Goal: Task Accomplishment & Management: Use online tool/utility

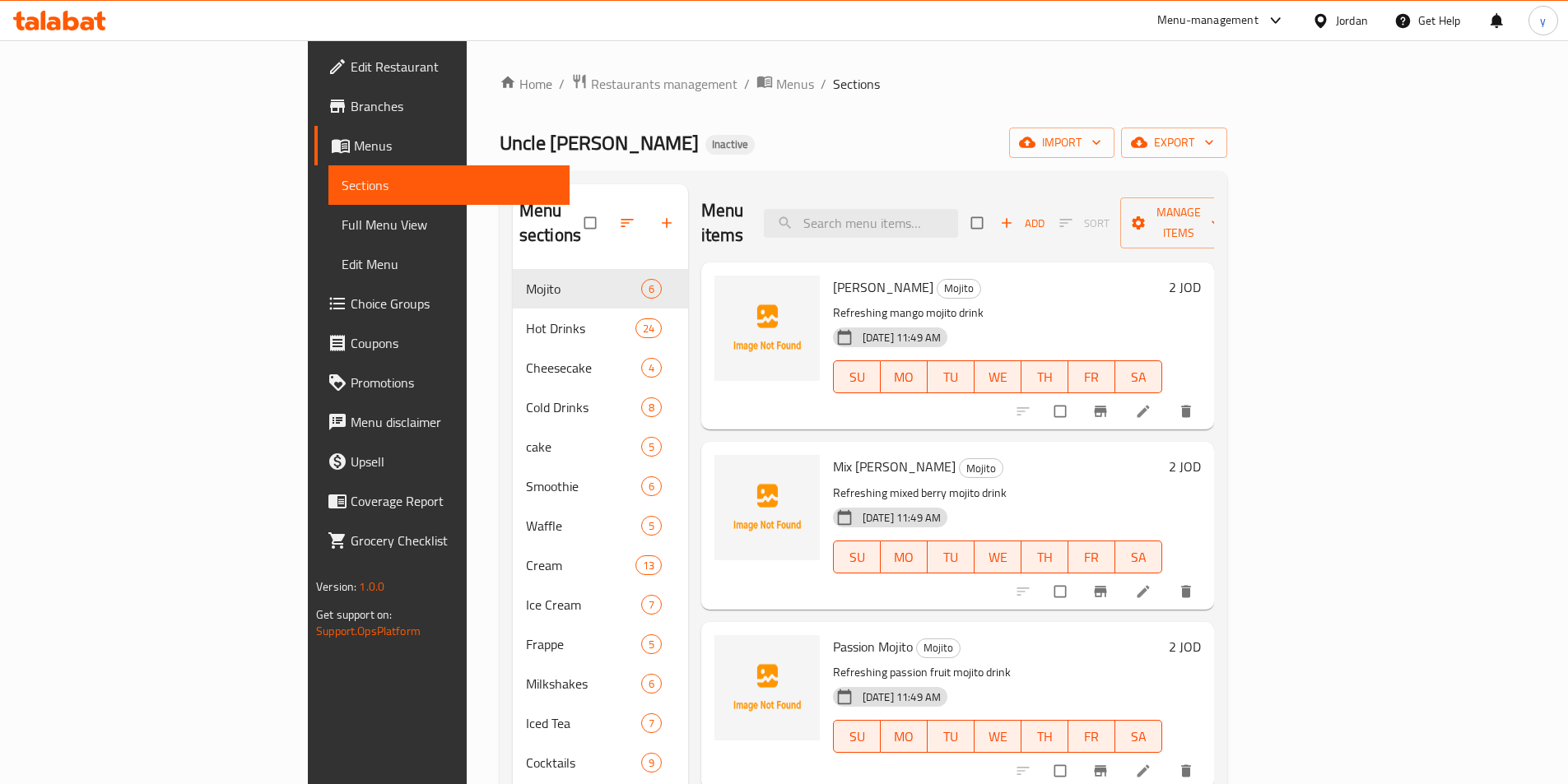
click at [354, 152] on span "Menus" at bounding box center [455, 145] width 203 height 20
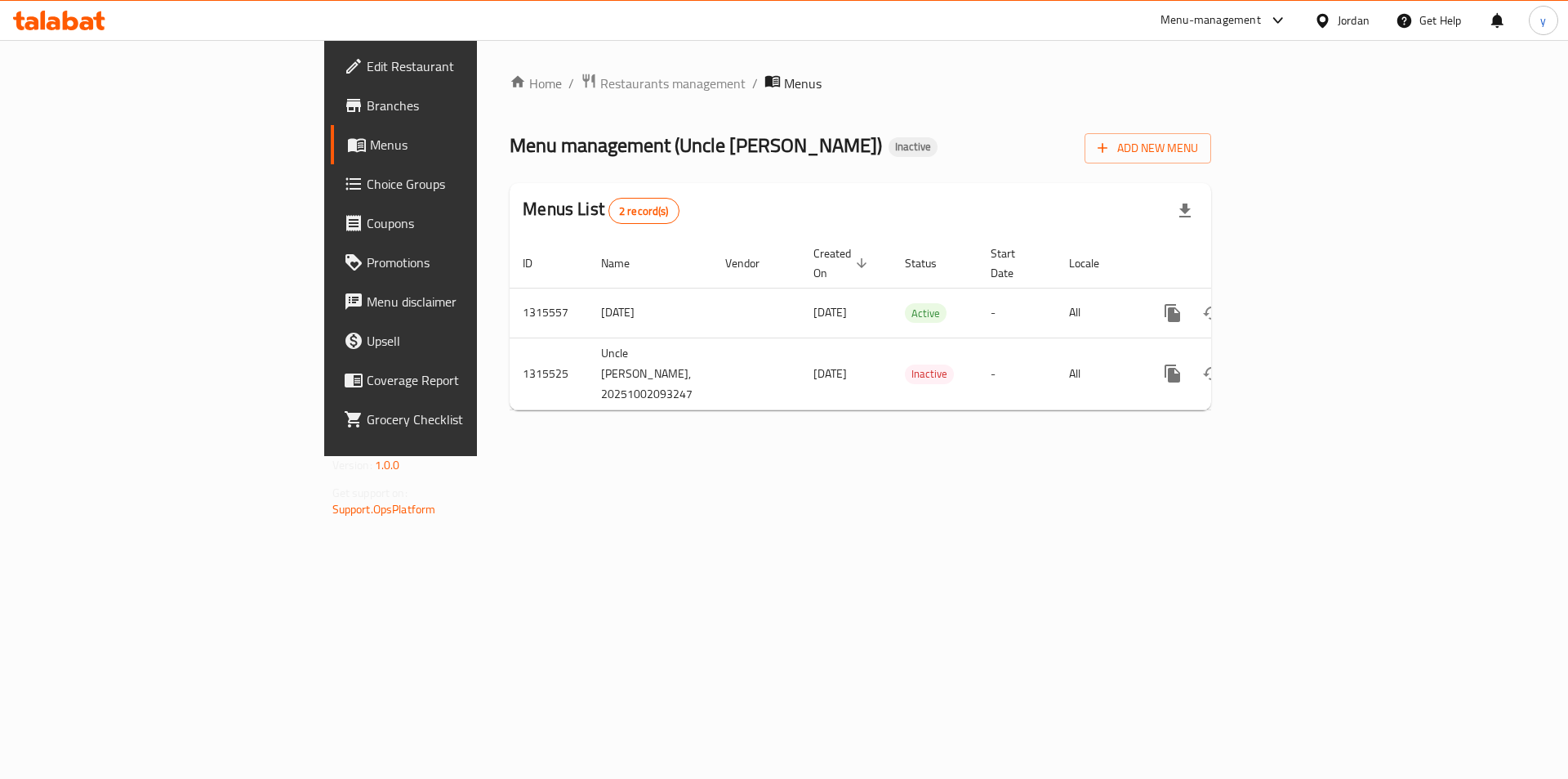
click at [1330, 13] on icon at bounding box center [1323, 20] width 17 height 17
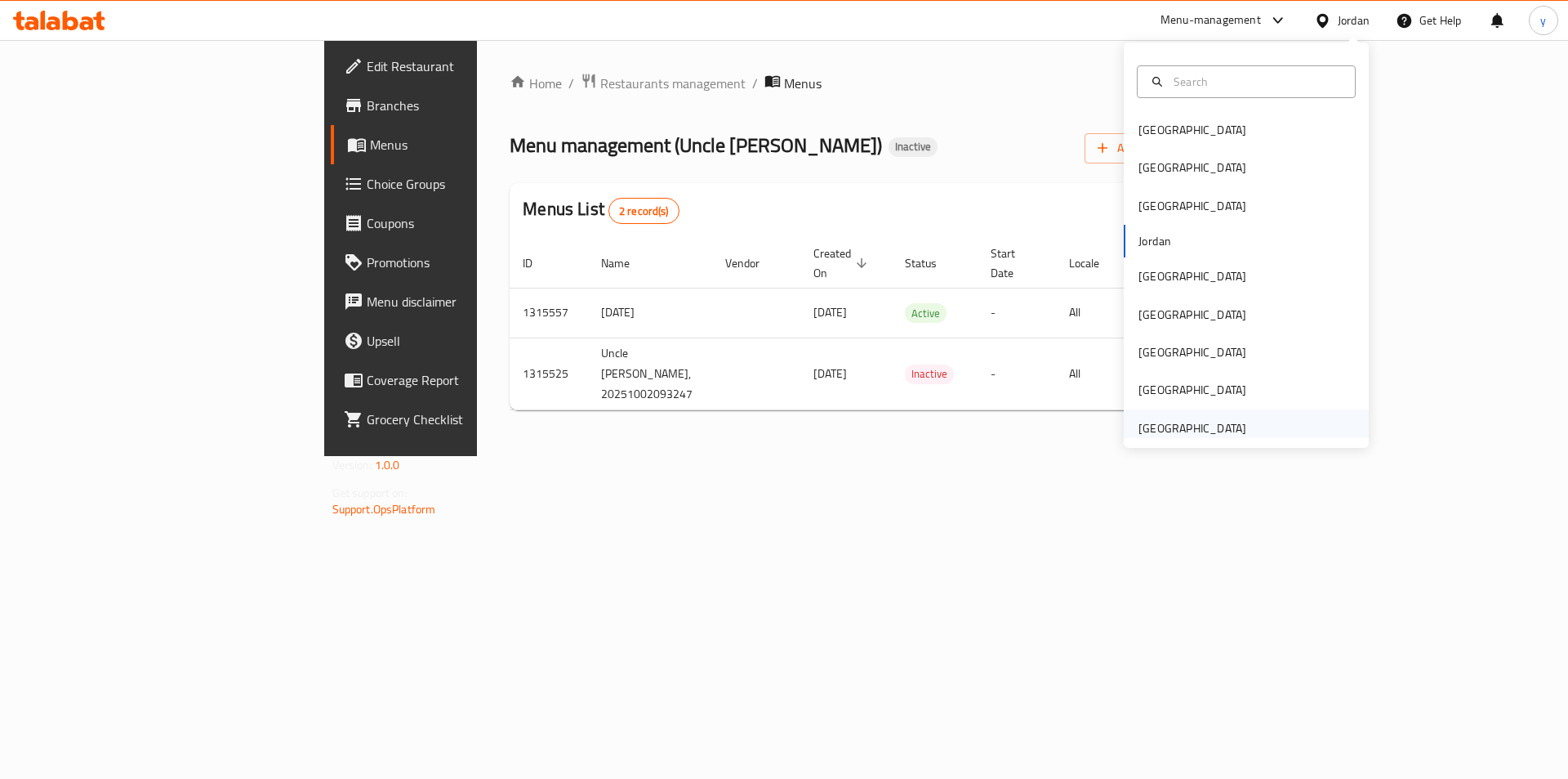
click at [1183, 425] on div "[GEOGRAPHIC_DATA]" at bounding box center [1192, 428] width 108 height 18
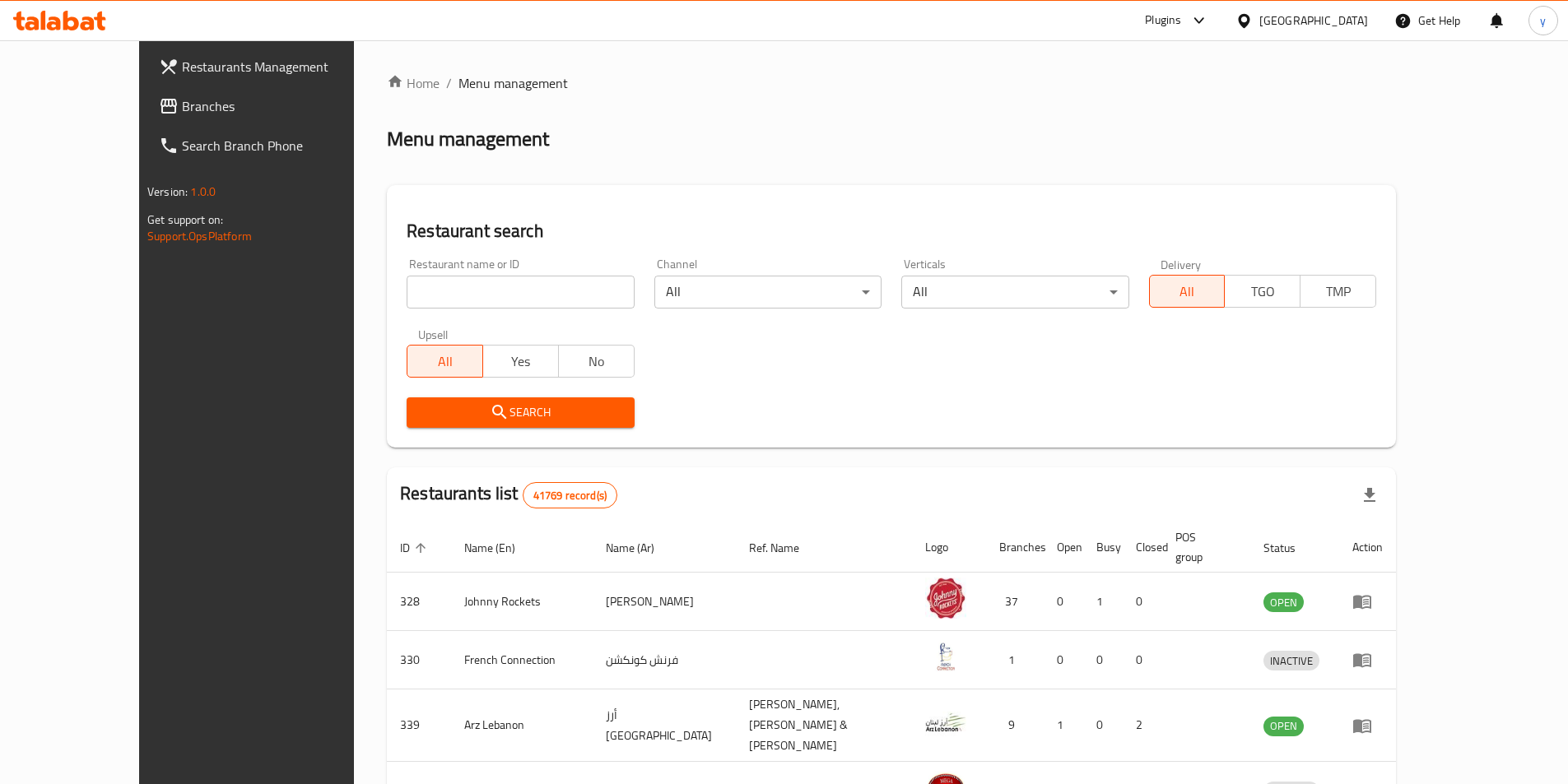
click at [182, 105] on span "Branches" at bounding box center [285, 106] width 206 height 20
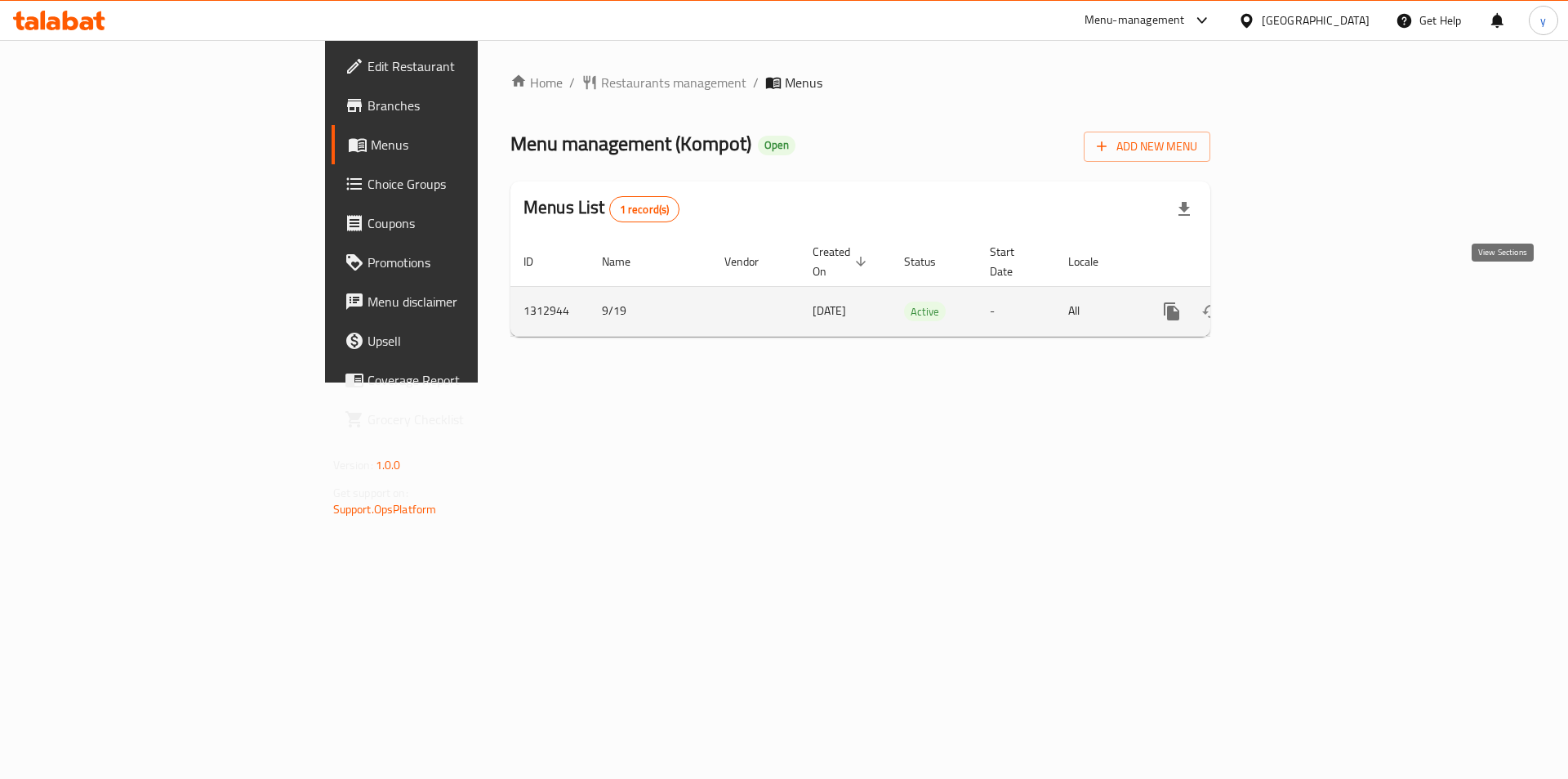
click at [1300, 301] on icon "enhanced table" at bounding box center [1290, 311] width 19 height 19
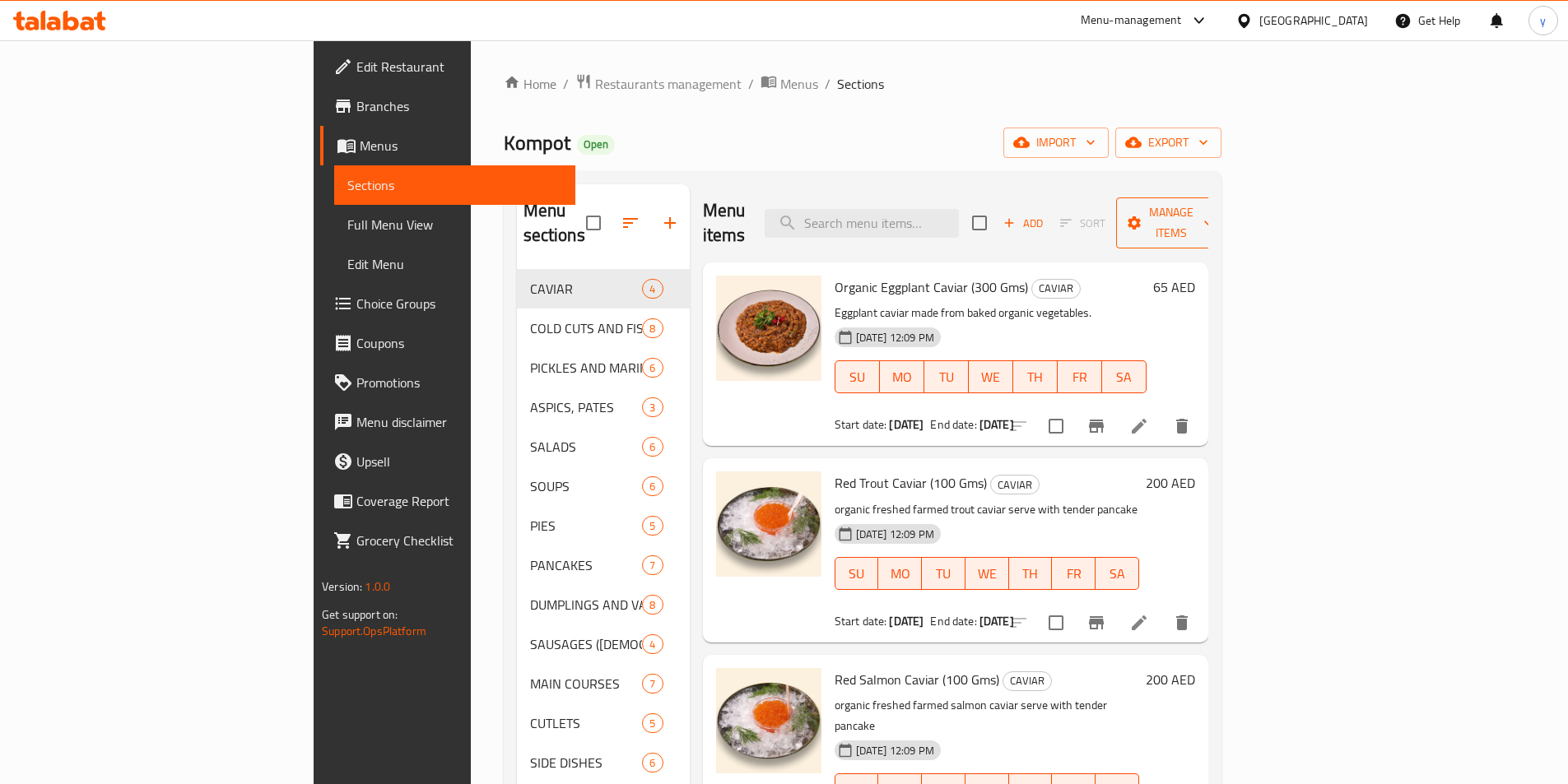
click at [1213, 206] on span "Manage items" at bounding box center [1171, 223] width 84 height 41
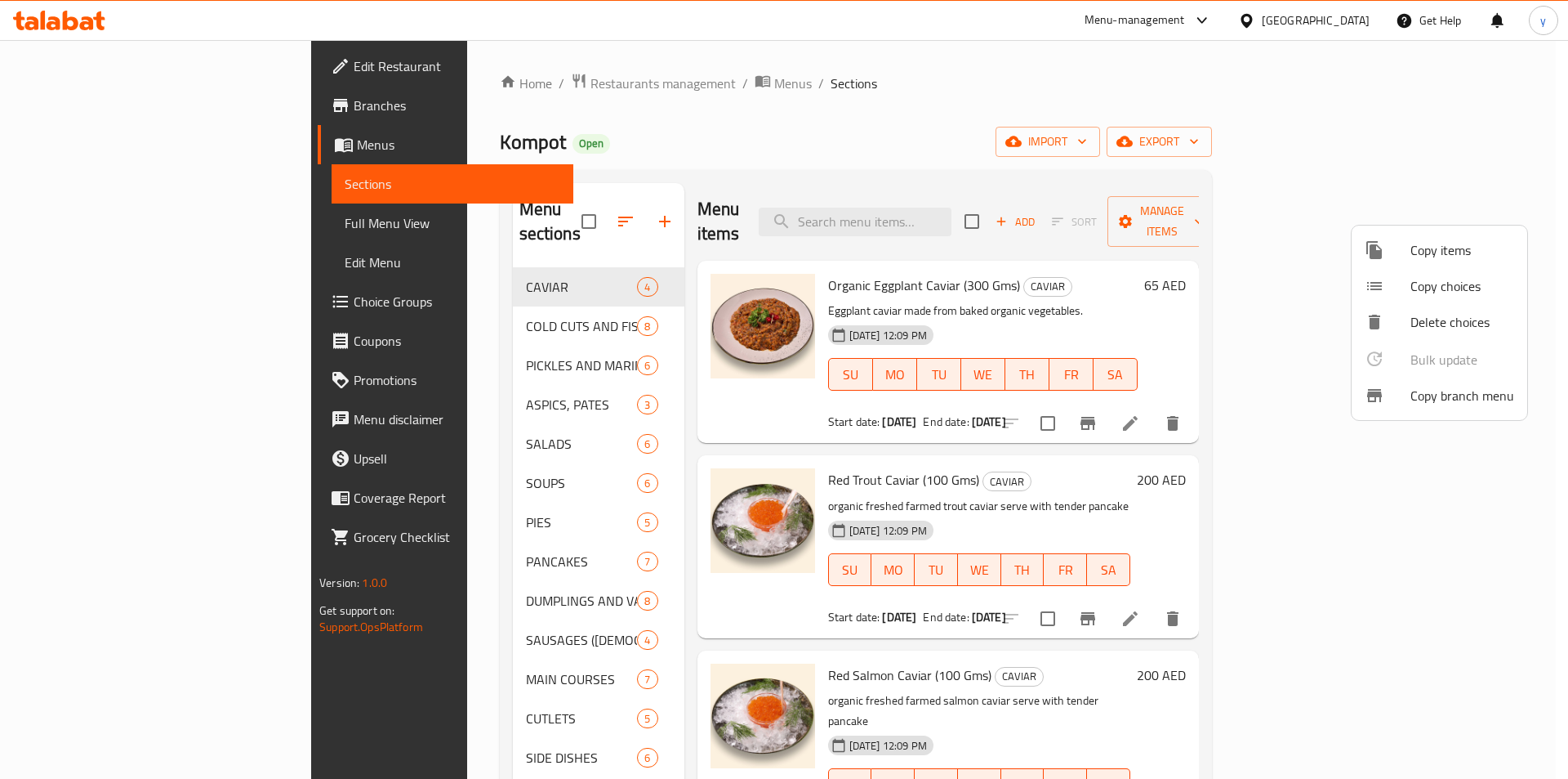
click at [1444, 401] on span "Copy branch menu" at bounding box center [1463, 395] width 104 height 19
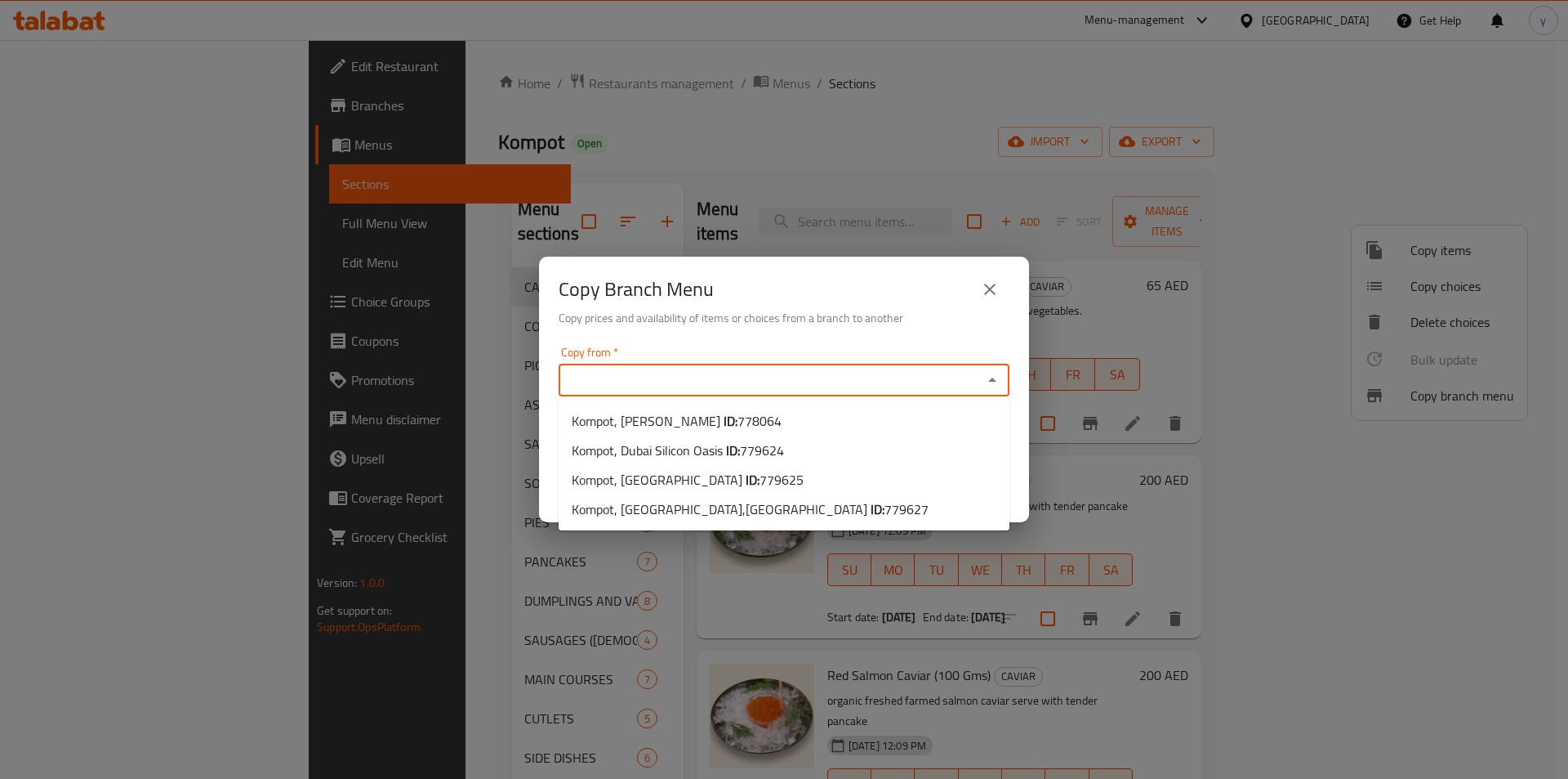
click at [863, 377] on input "Copy from   *" at bounding box center [771, 380] width 415 height 23
click at [780, 133] on div "Copy Branch Menu Copy prices and availability of items or choices from a branch…" at bounding box center [784, 389] width 1568 height 779
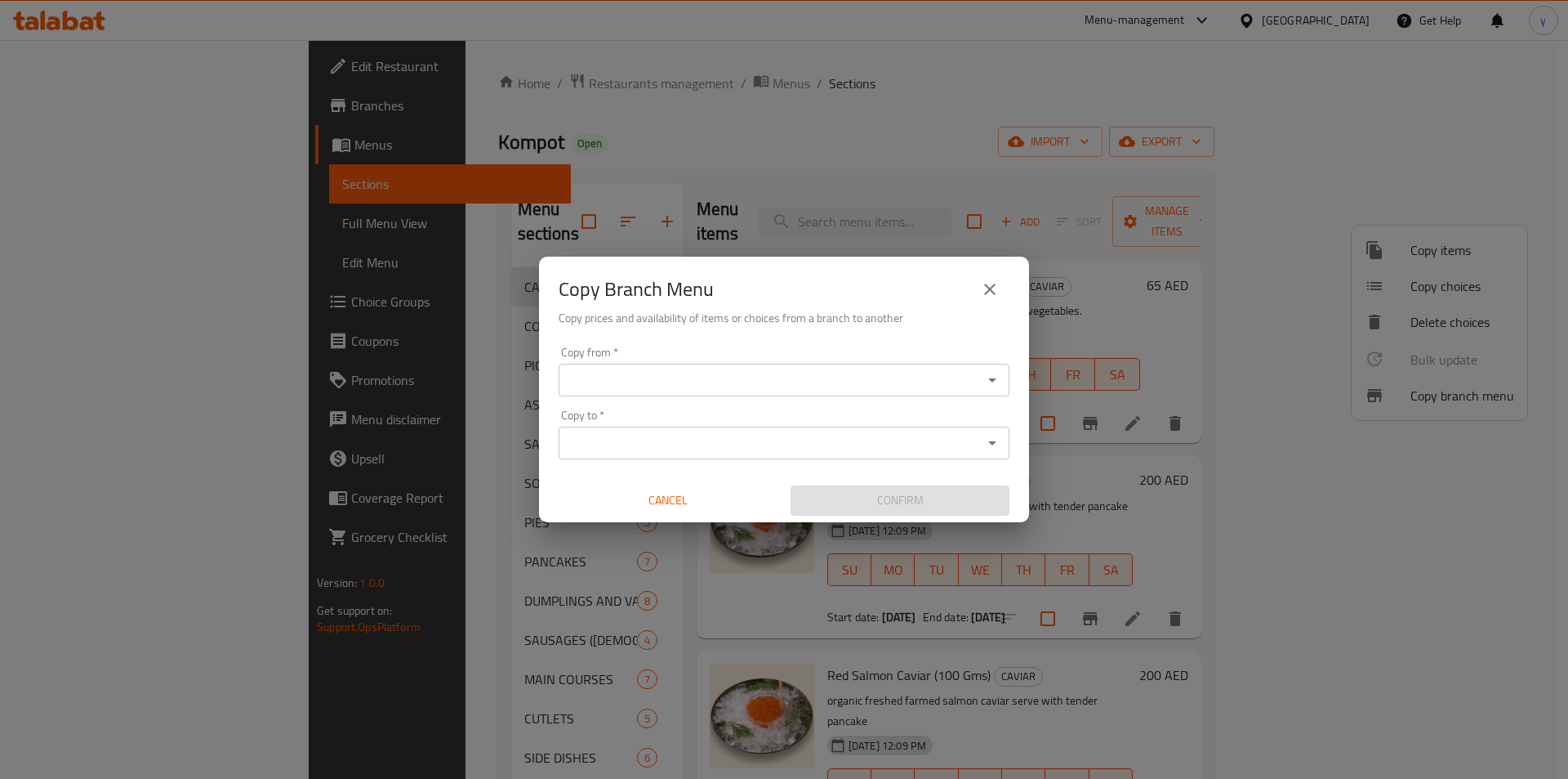
click at [988, 293] on icon "close" at bounding box center [990, 289] width 19 height 19
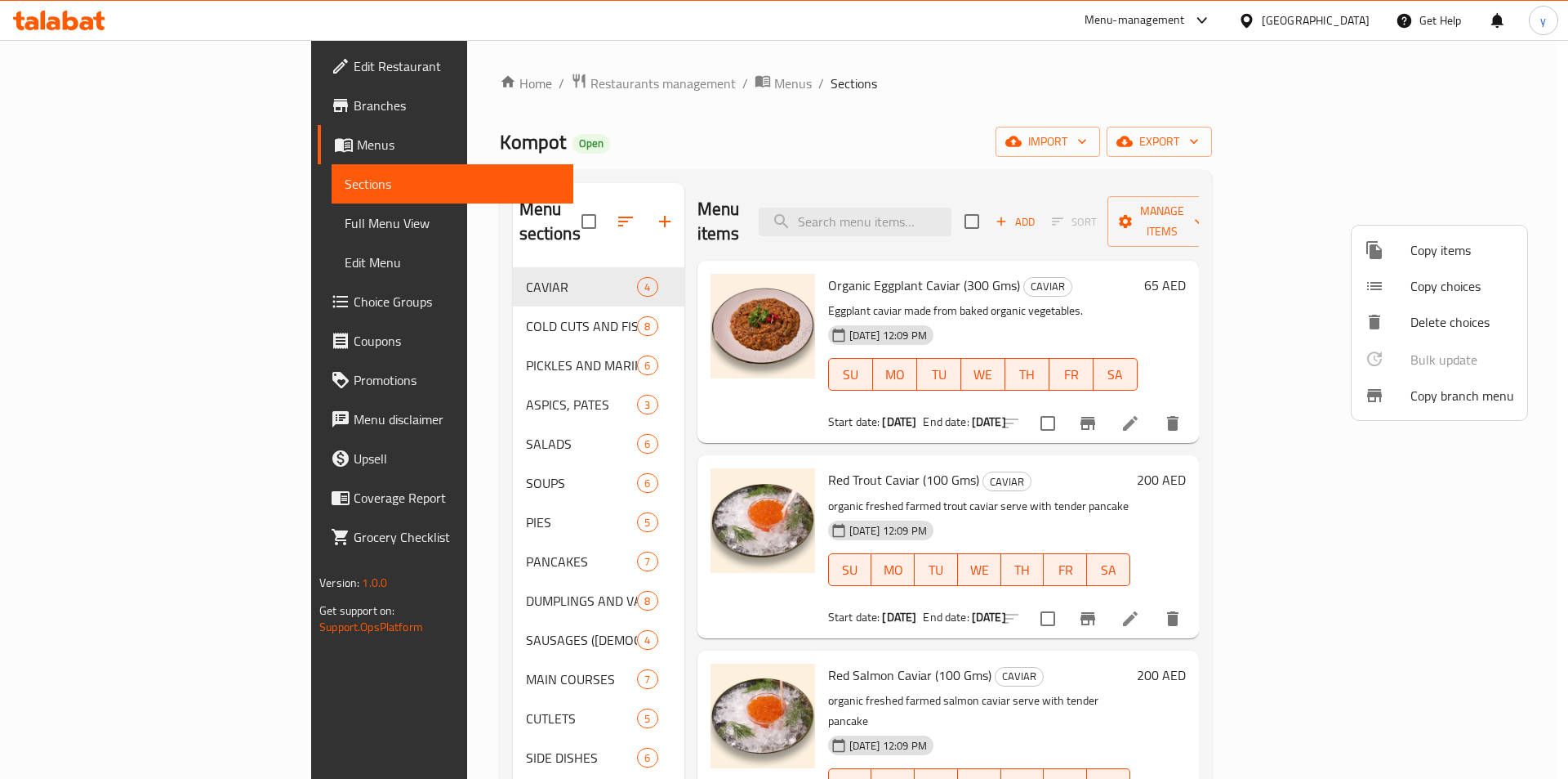
click at [118, 149] on div at bounding box center [784, 389] width 1568 height 779
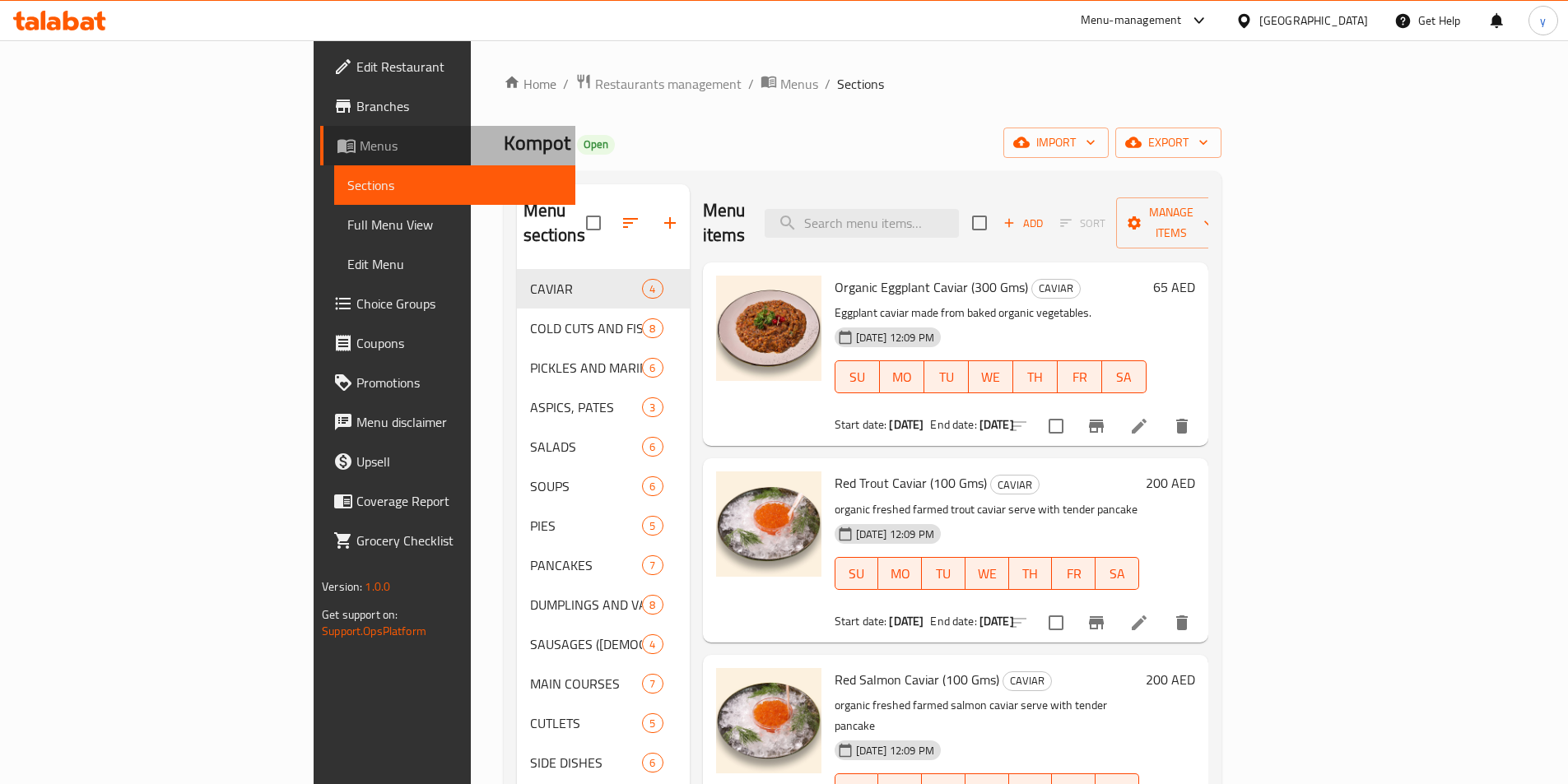
click at [360, 150] on span "Menus" at bounding box center [460, 145] width 203 height 20
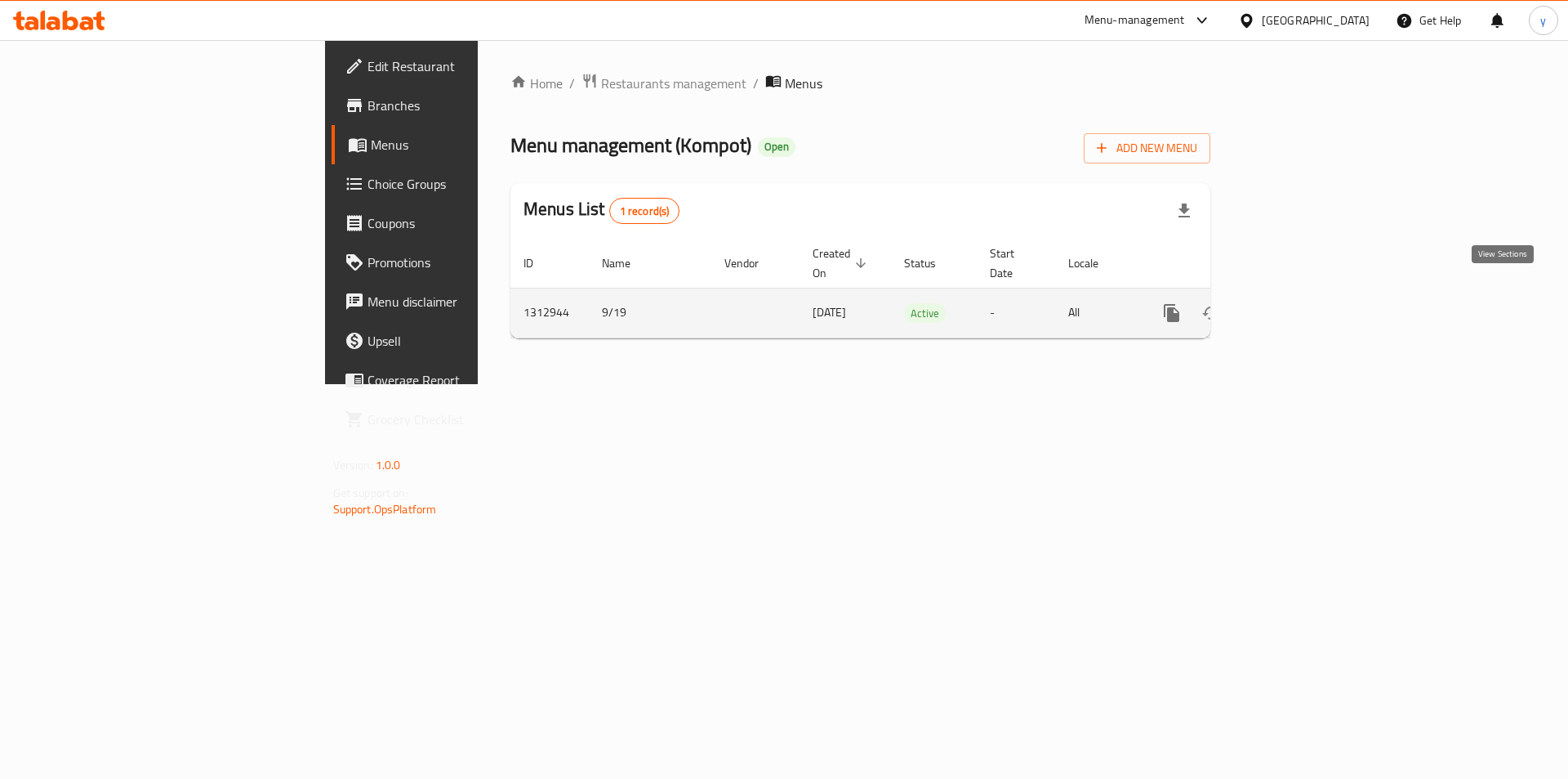
click at [1300, 303] on icon "enhanced table" at bounding box center [1290, 313] width 19 height 19
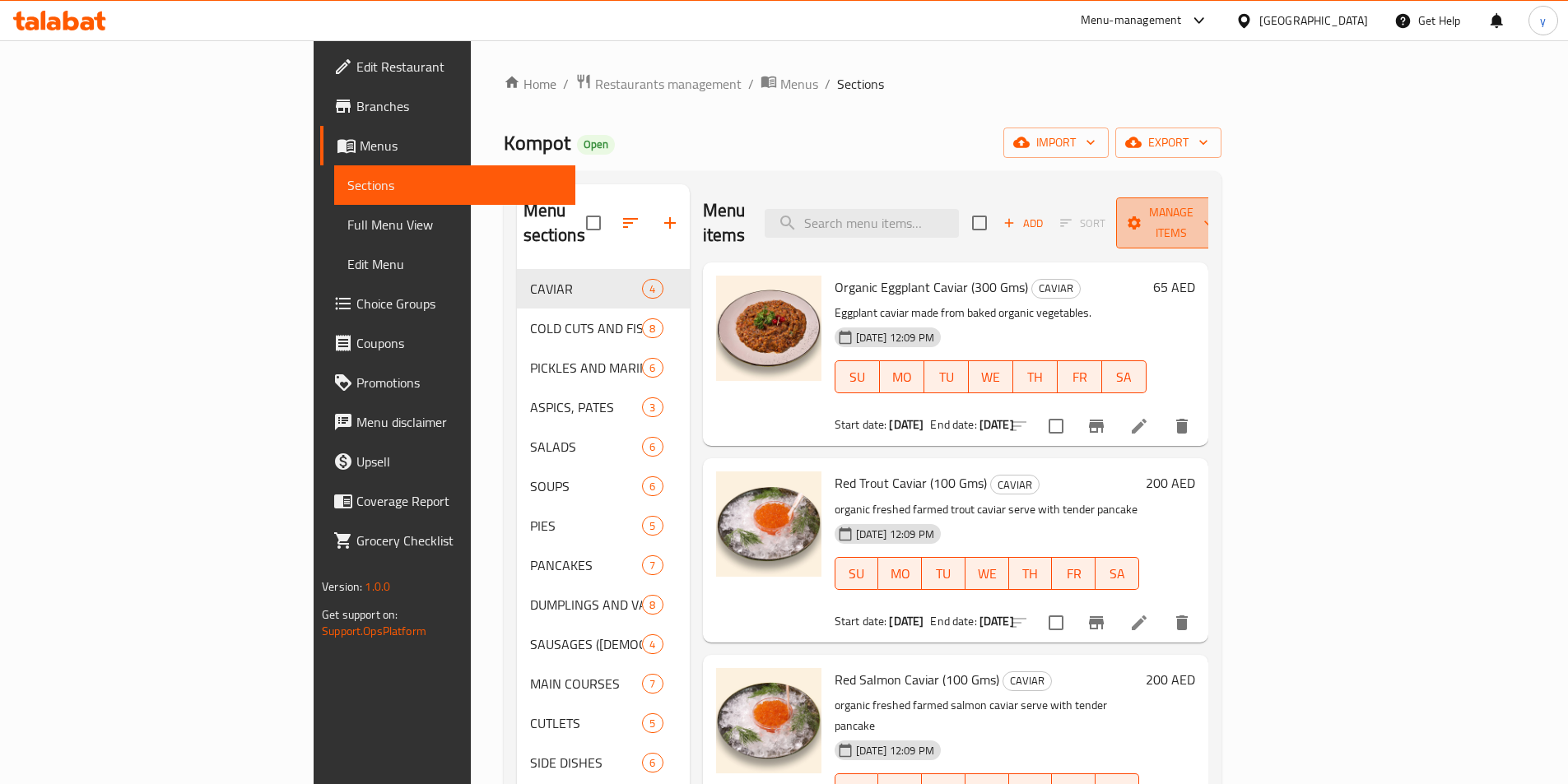
click at [1213, 212] on span "Manage items" at bounding box center [1171, 223] width 84 height 41
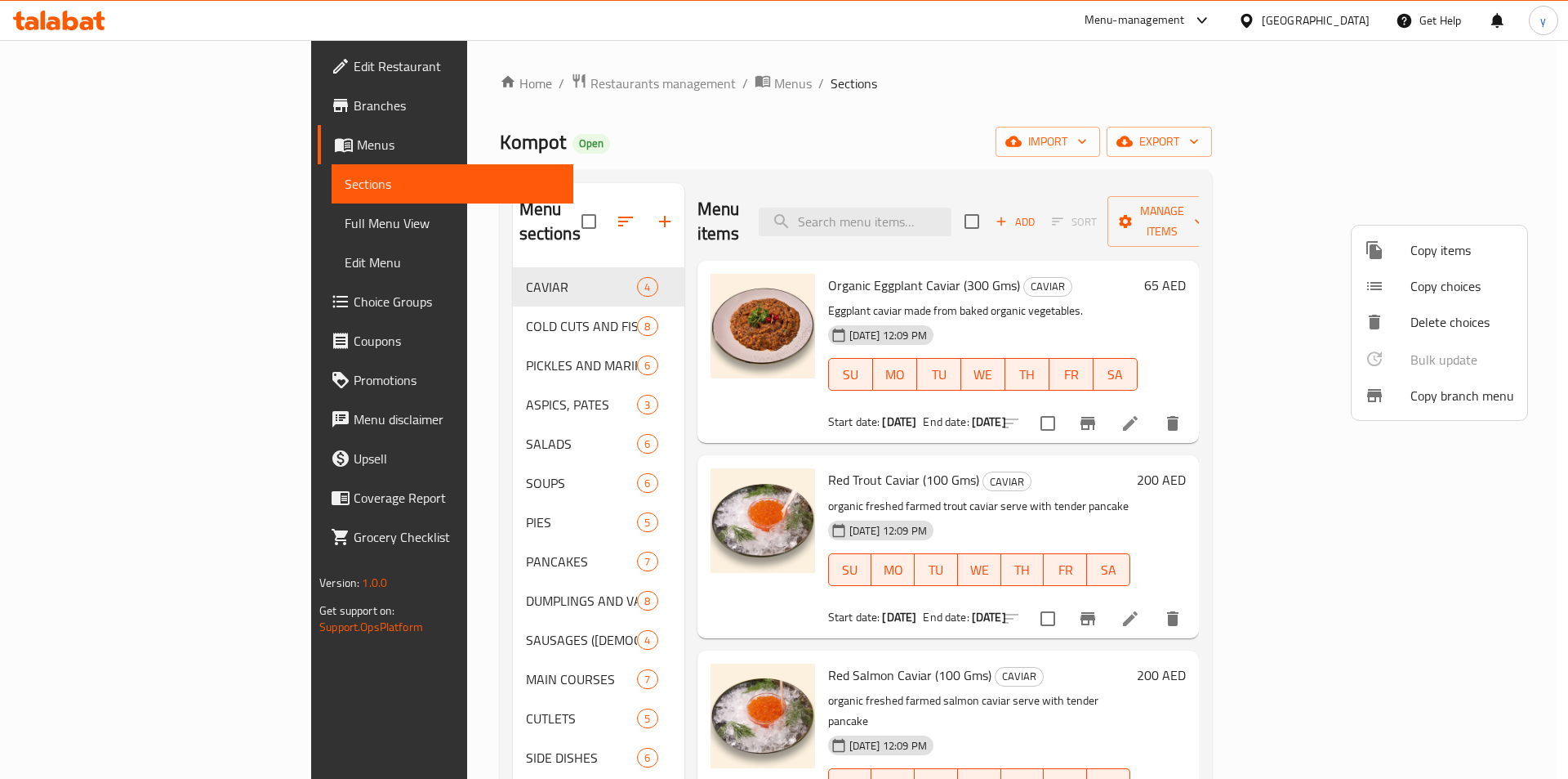
click at [1441, 397] on span "Copy branch menu" at bounding box center [1463, 395] width 104 height 19
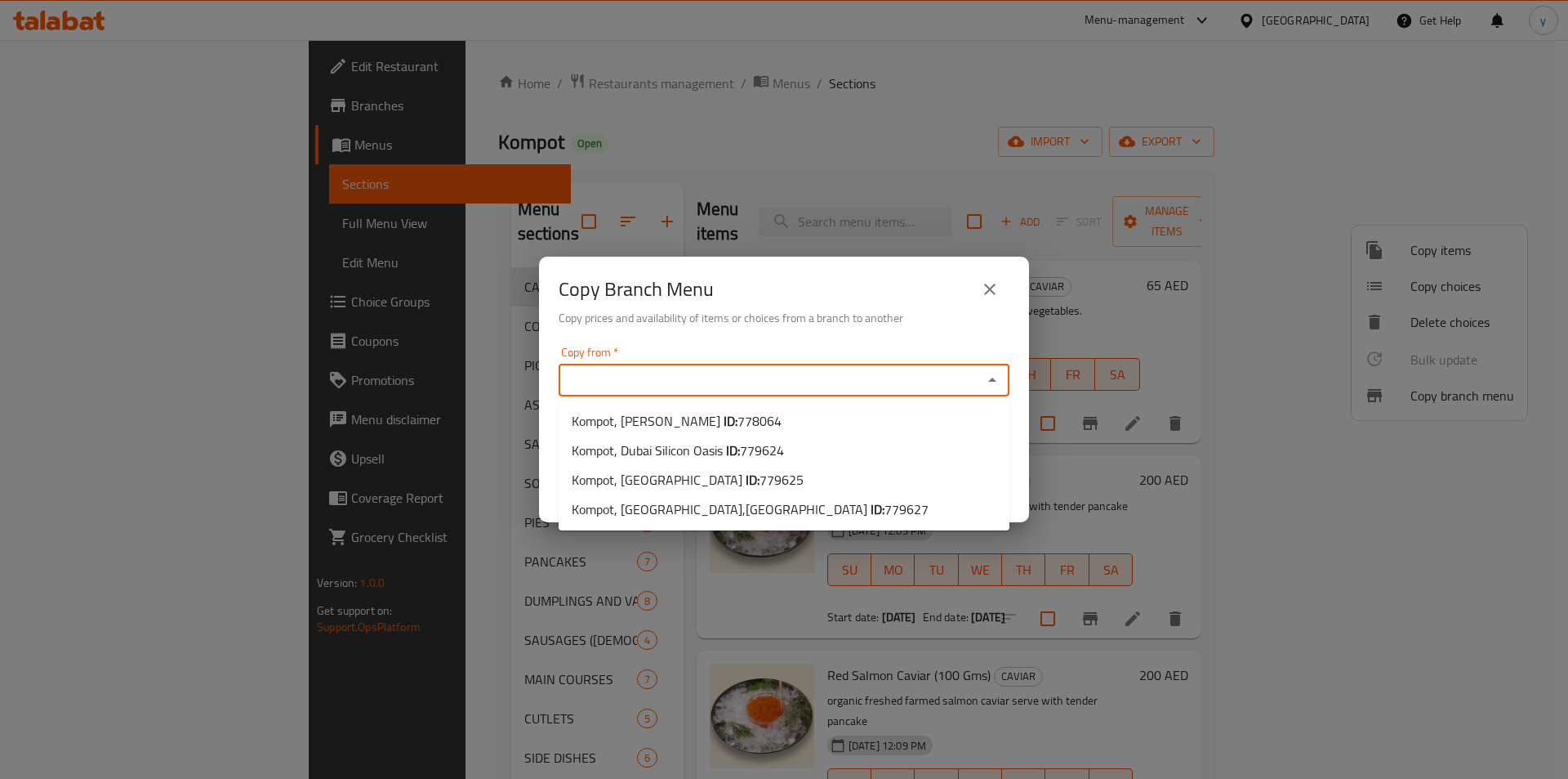
click at [898, 381] on input "Copy from   *" at bounding box center [771, 380] width 415 height 23
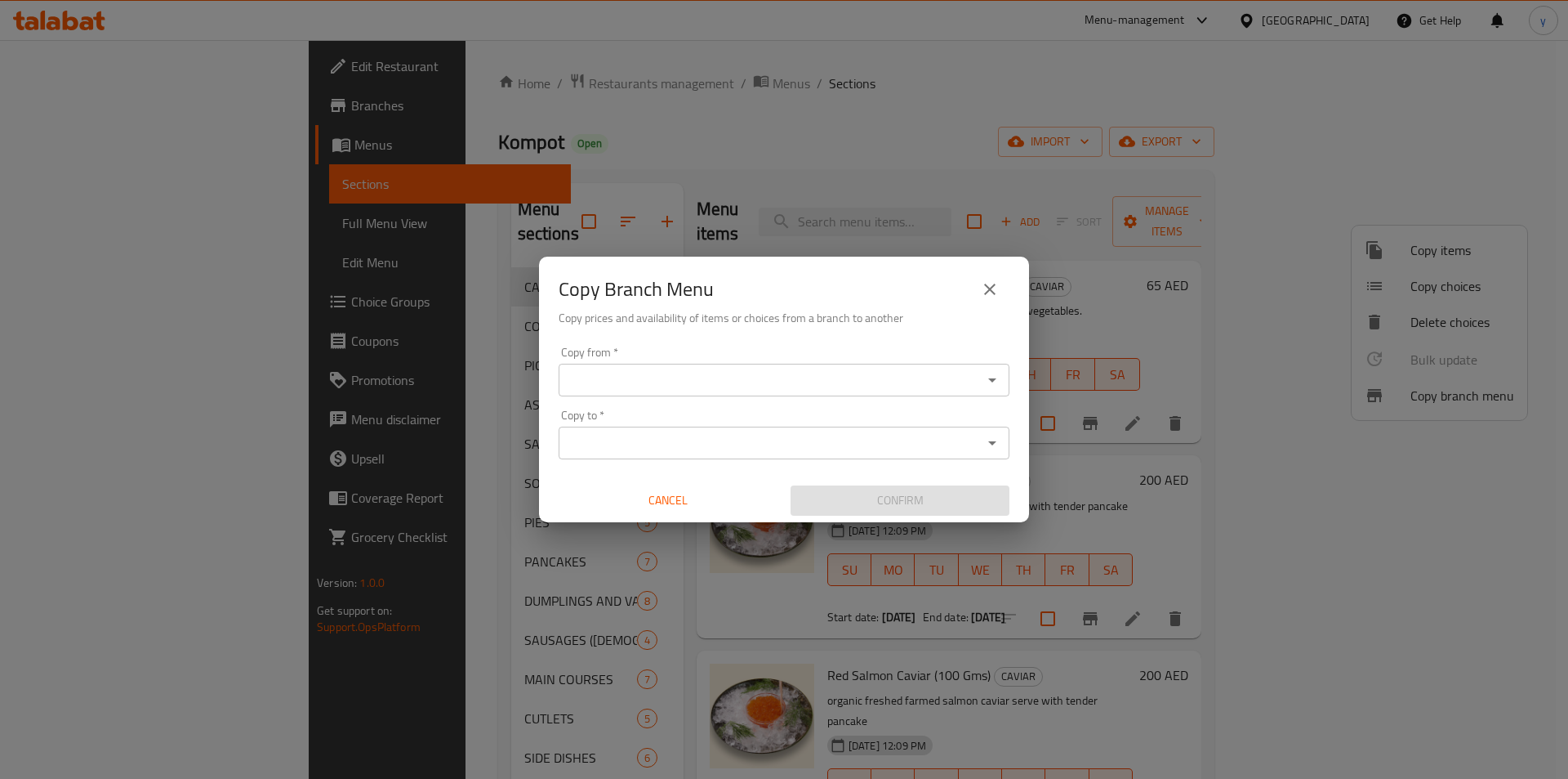
click at [873, 152] on div "Copy Branch Menu Copy prices and availability of items or choices from a branch…" at bounding box center [784, 389] width 1568 height 779
click at [810, 88] on div "Copy Branch Menu Copy prices and availability of items or choices from a branch…" at bounding box center [784, 389] width 1568 height 779
click at [999, 285] on icon "close" at bounding box center [990, 289] width 19 height 19
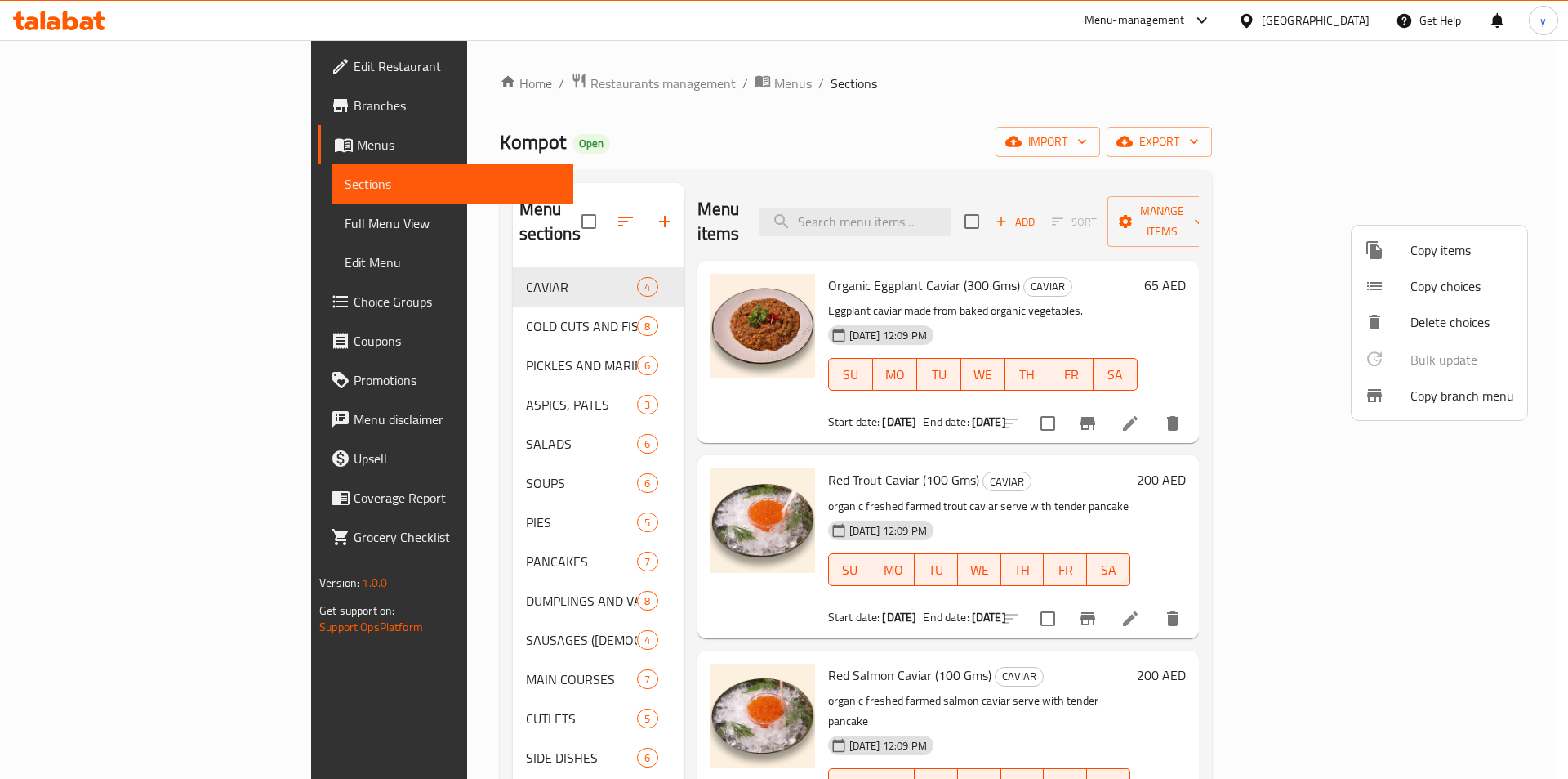
click at [1071, 161] on div at bounding box center [784, 389] width 1568 height 779
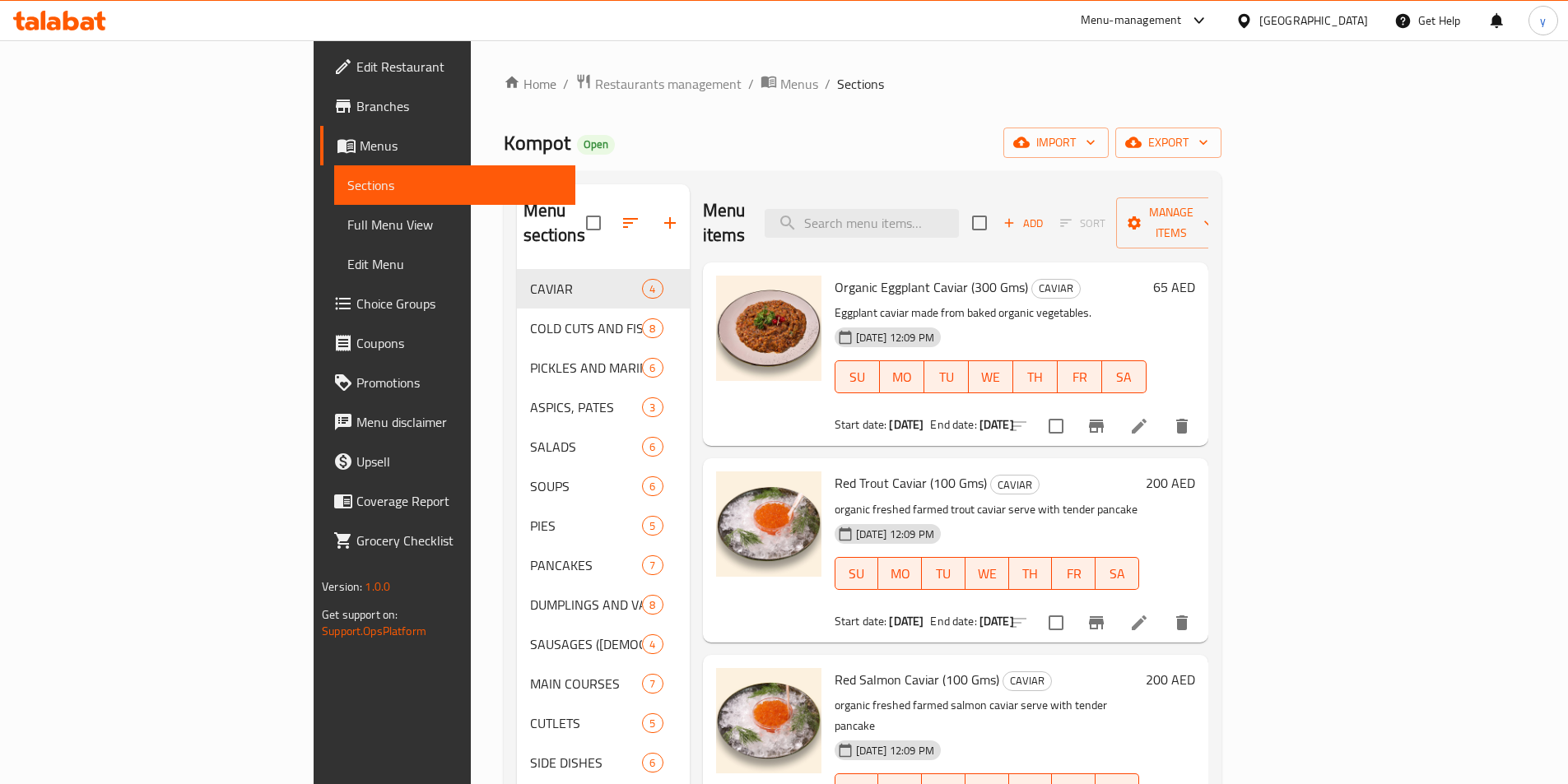
click at [320, 155] on link "Menus" at bounding box center [448, 145] width 255 height 39
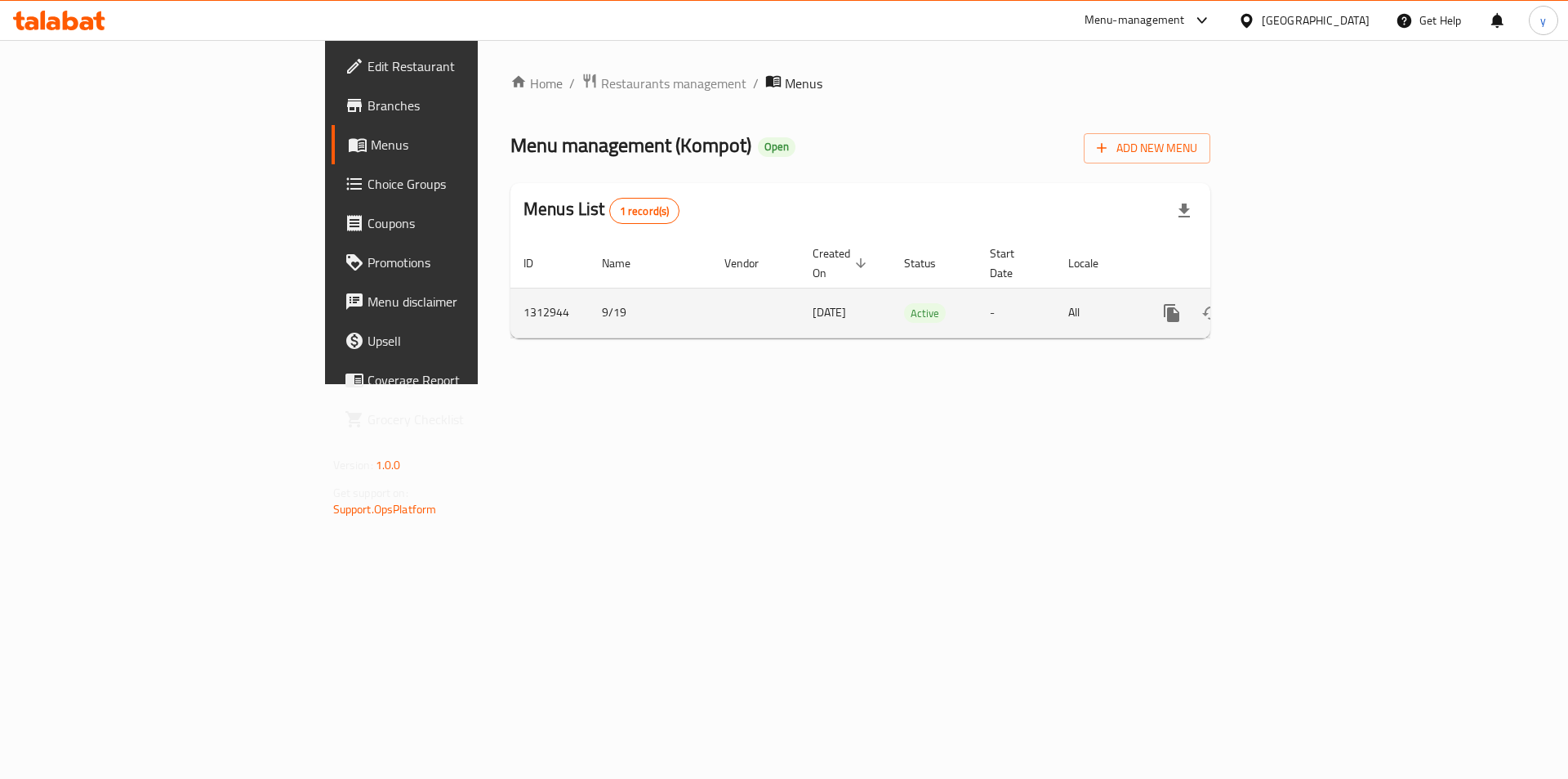
click at [510, 300] on td "1312944" at bounding box center [549, 313] width 79 height 50
click at [1300, 303] on icon "enhanced table" at bounding box center [1290, 313] width 19 height 19
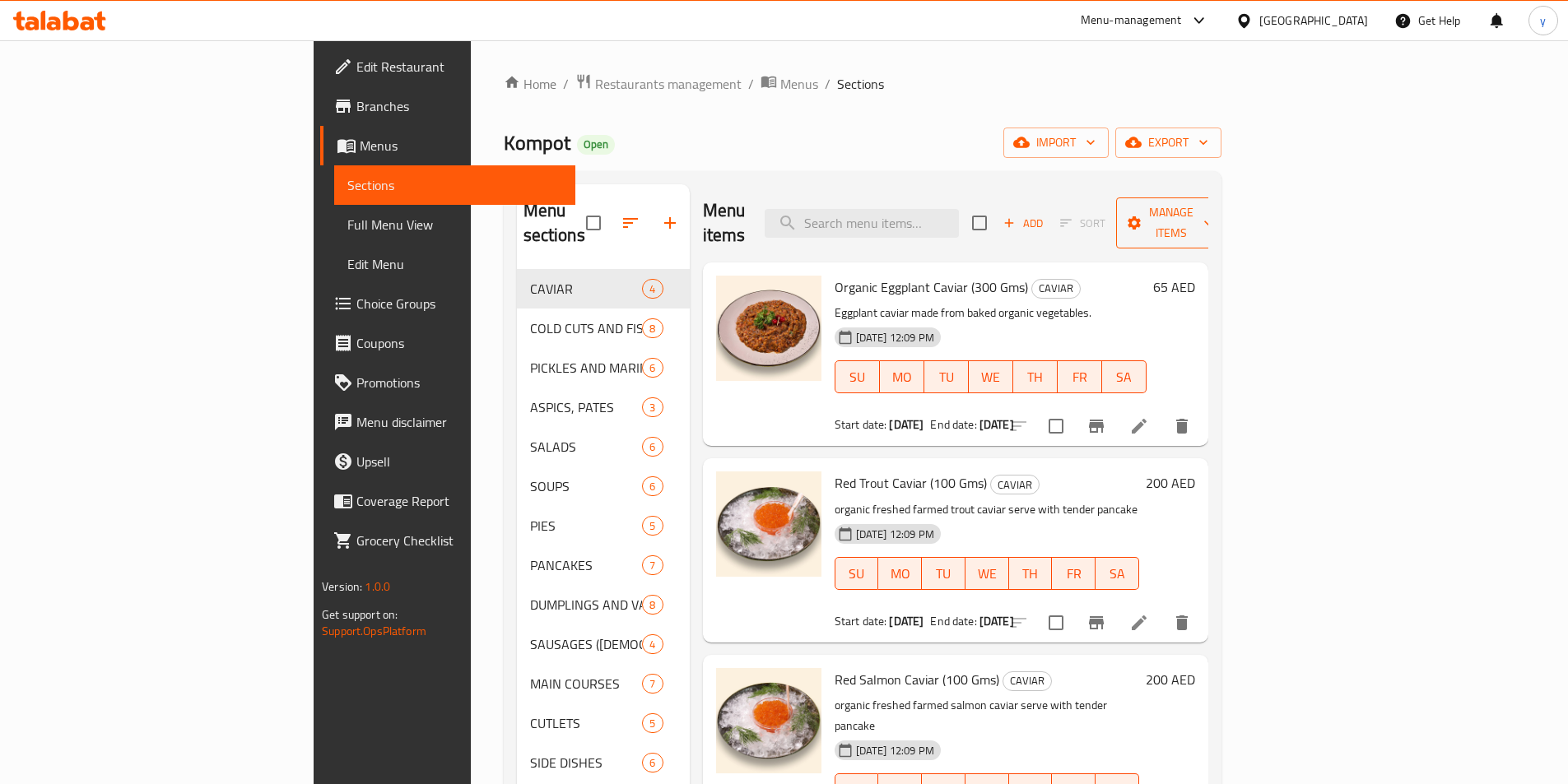
click at [1213, 217] on span "Manage items" at bounding box center [1171, 223] width 84 height 41
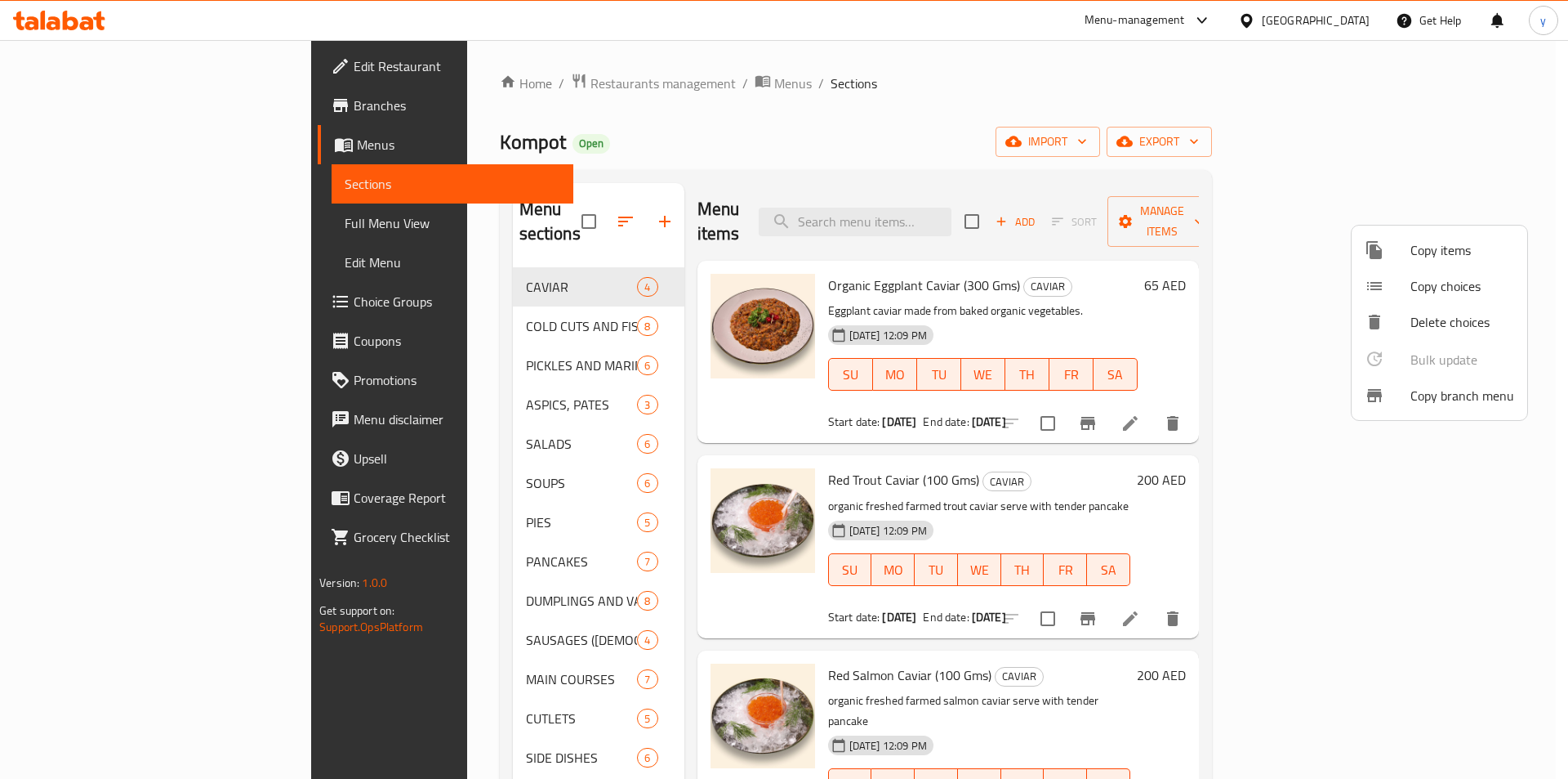
click at [1446, 393] on span "Copy branch menu" at bounding box center [1463, 395] width 104 height 19
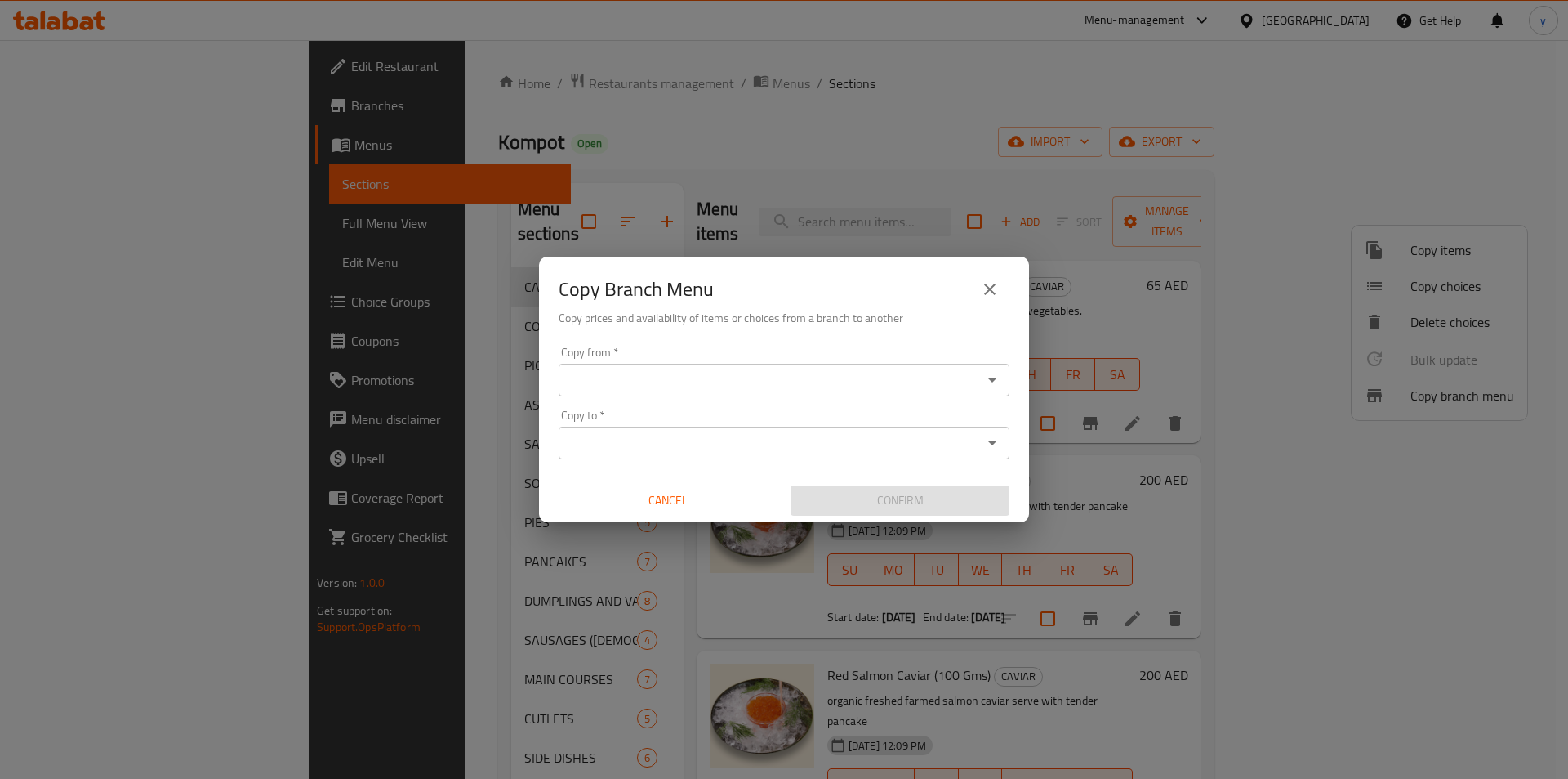
click at [963, 384] on input "Copy from   *" at bounding box center [771, 380] width 415 height 23
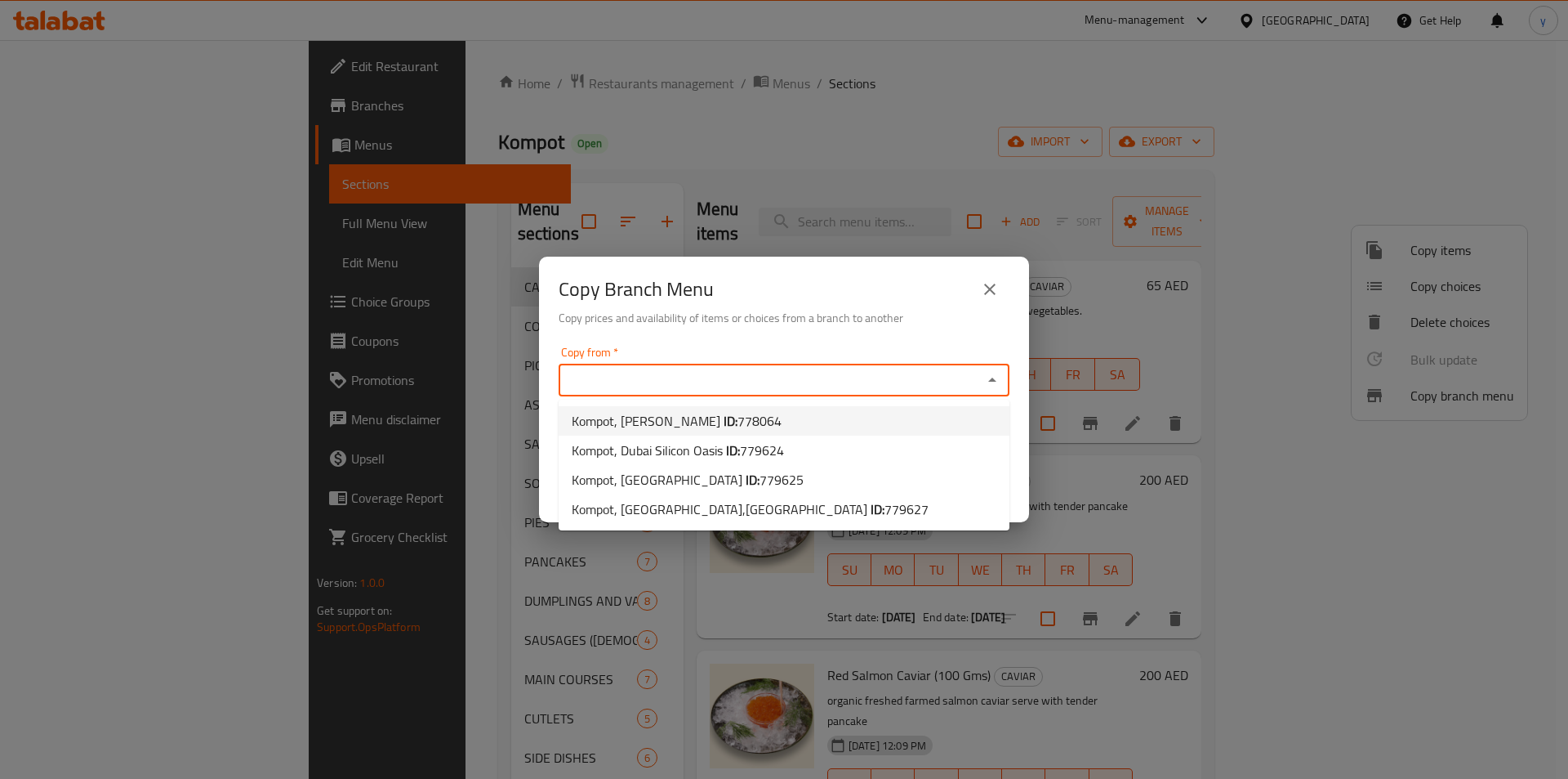
click at [803, 421] on li "Kompot, Arjan ID: 778064" at bounding box center [784, 420] width 451 height 29
type input "Kompot, Arjan"
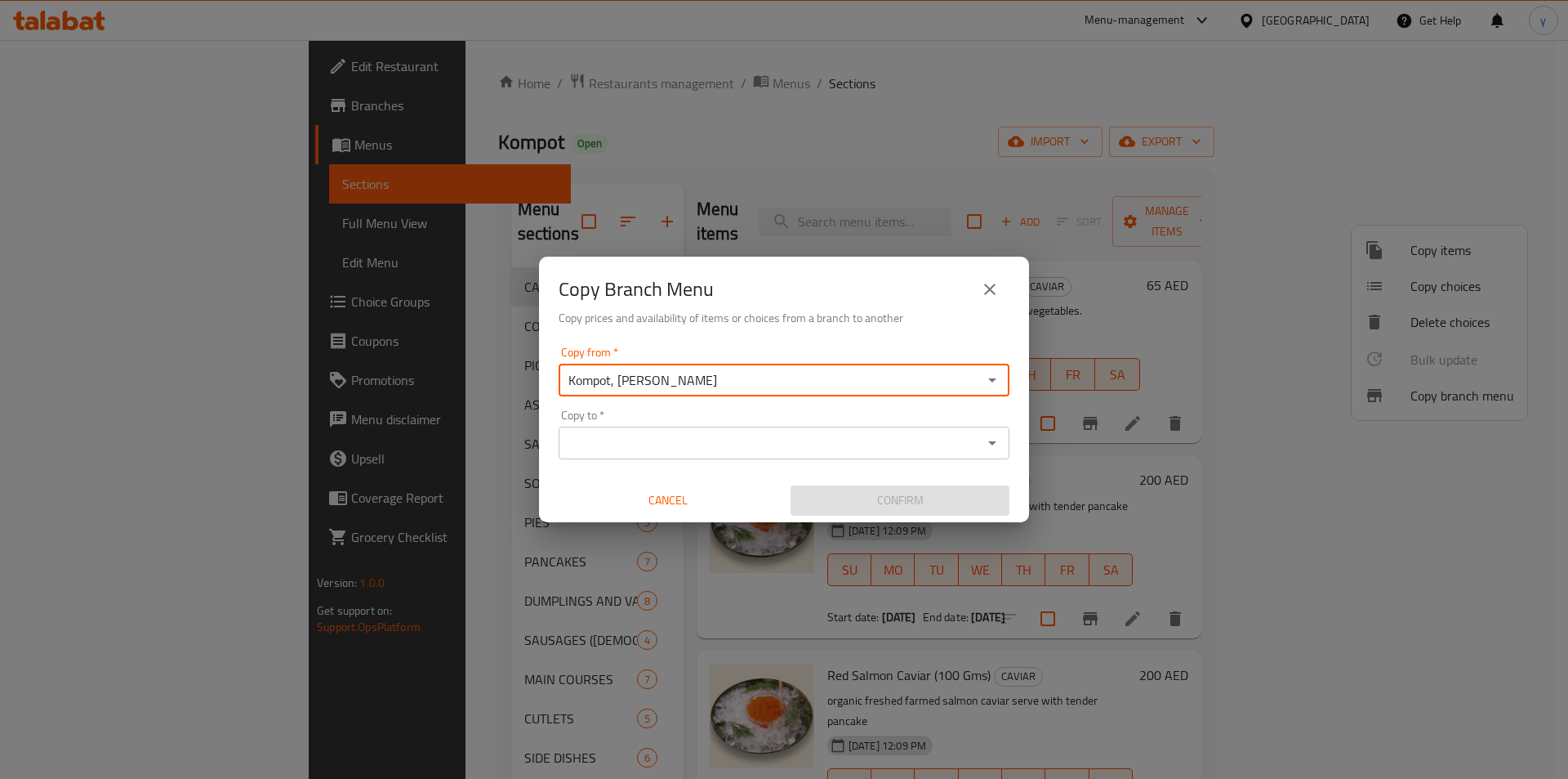
click at [750, 451] on input "Copy to   *" at bounding box center [771, 443] width 415 height 23
click at [684, 441] on input "Copy to   *" at bounding box center [771, 443] width 415 height 23
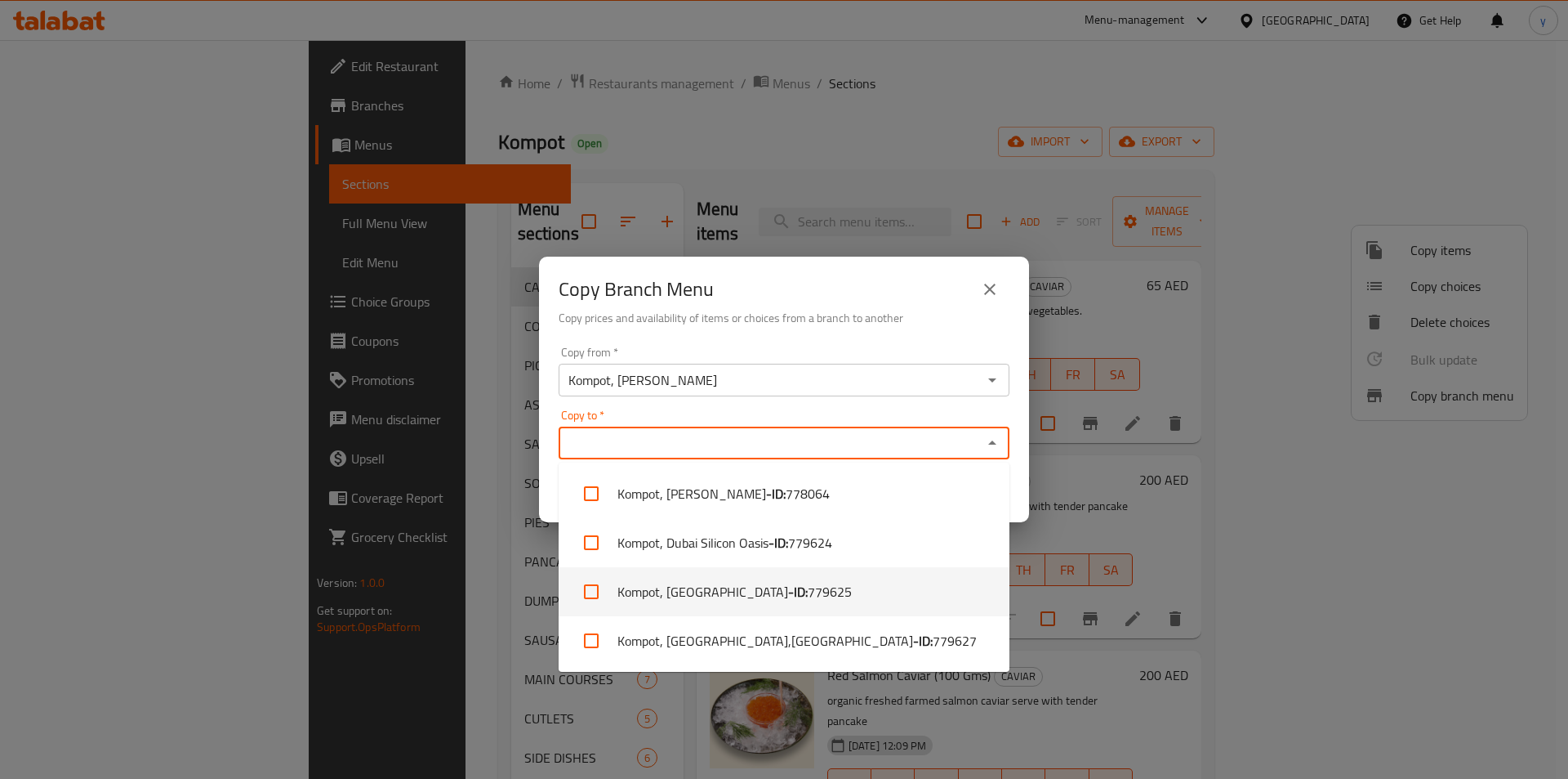
click at [857, 584] on li "Kompot, Business Bay - ID: 779625" at bounding box center [784, 591] width 451 height 49
checkbox input "true"
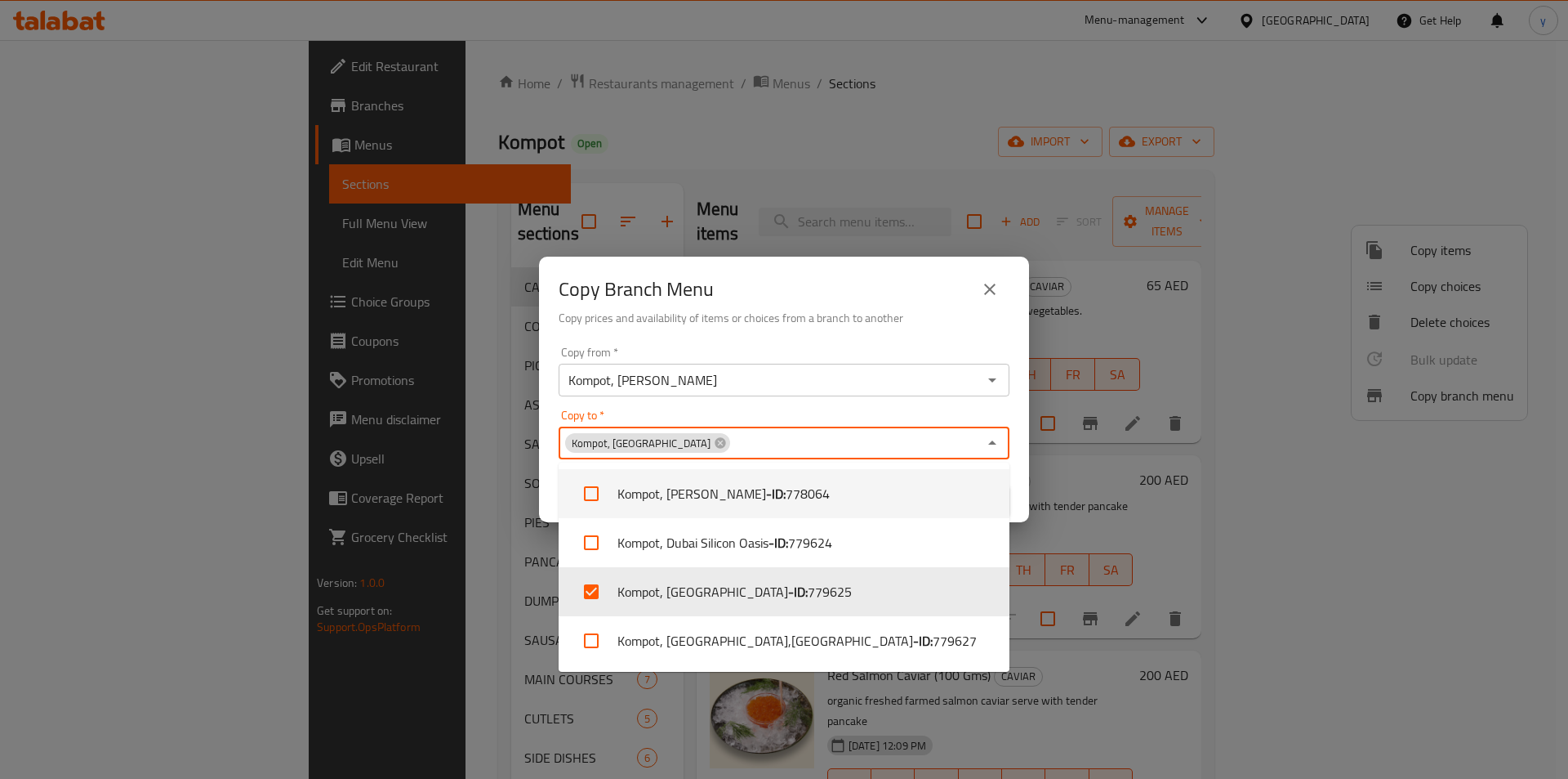
click at [842, 323] on h6 "Copy prices and availability of items or choices from a branch to another" at bounding box center [784, 318] width 451 height 18
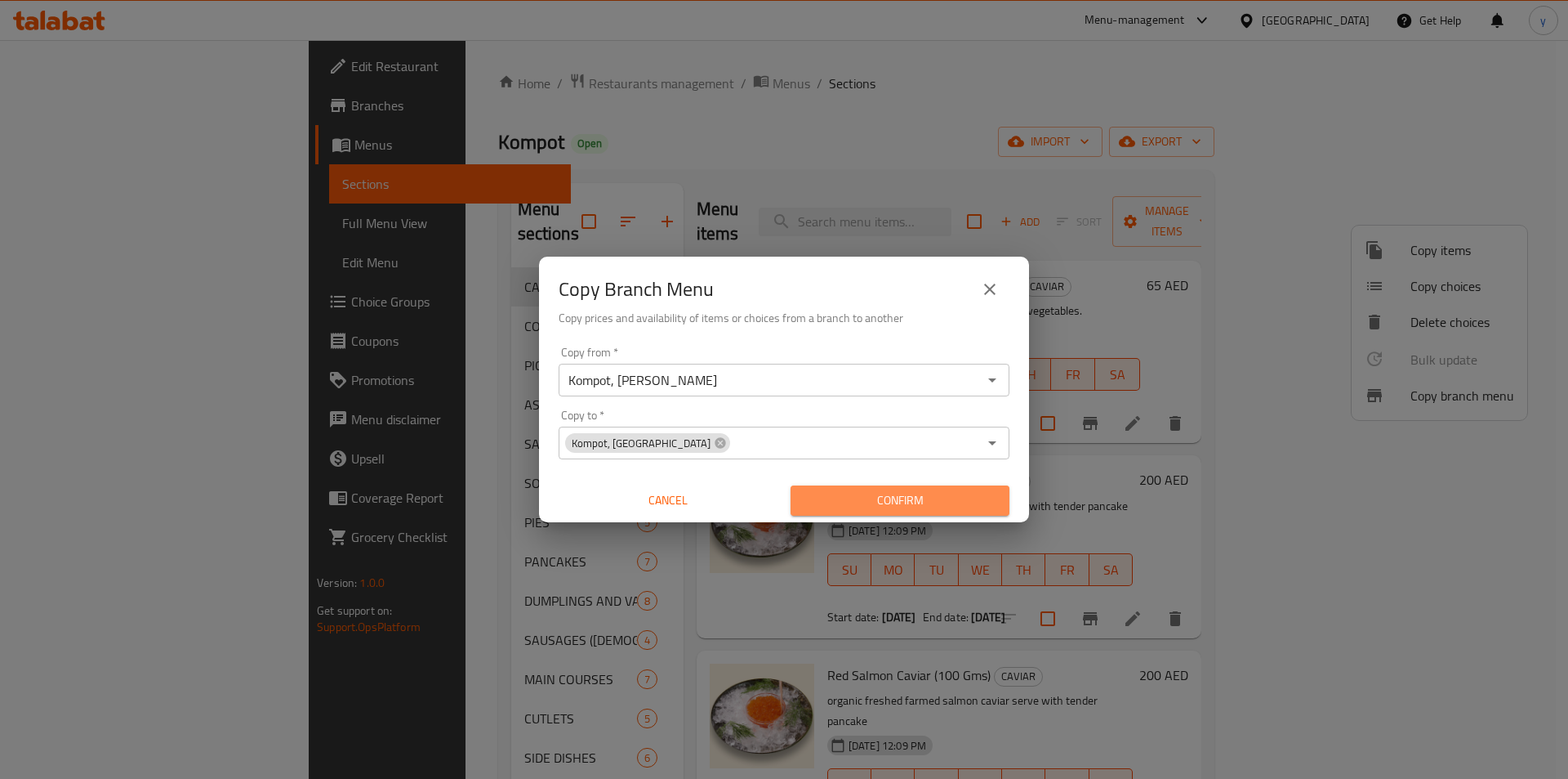
click at [873, 498] on span "Confirm" at bounding box center [900, 500] width 193 height 20
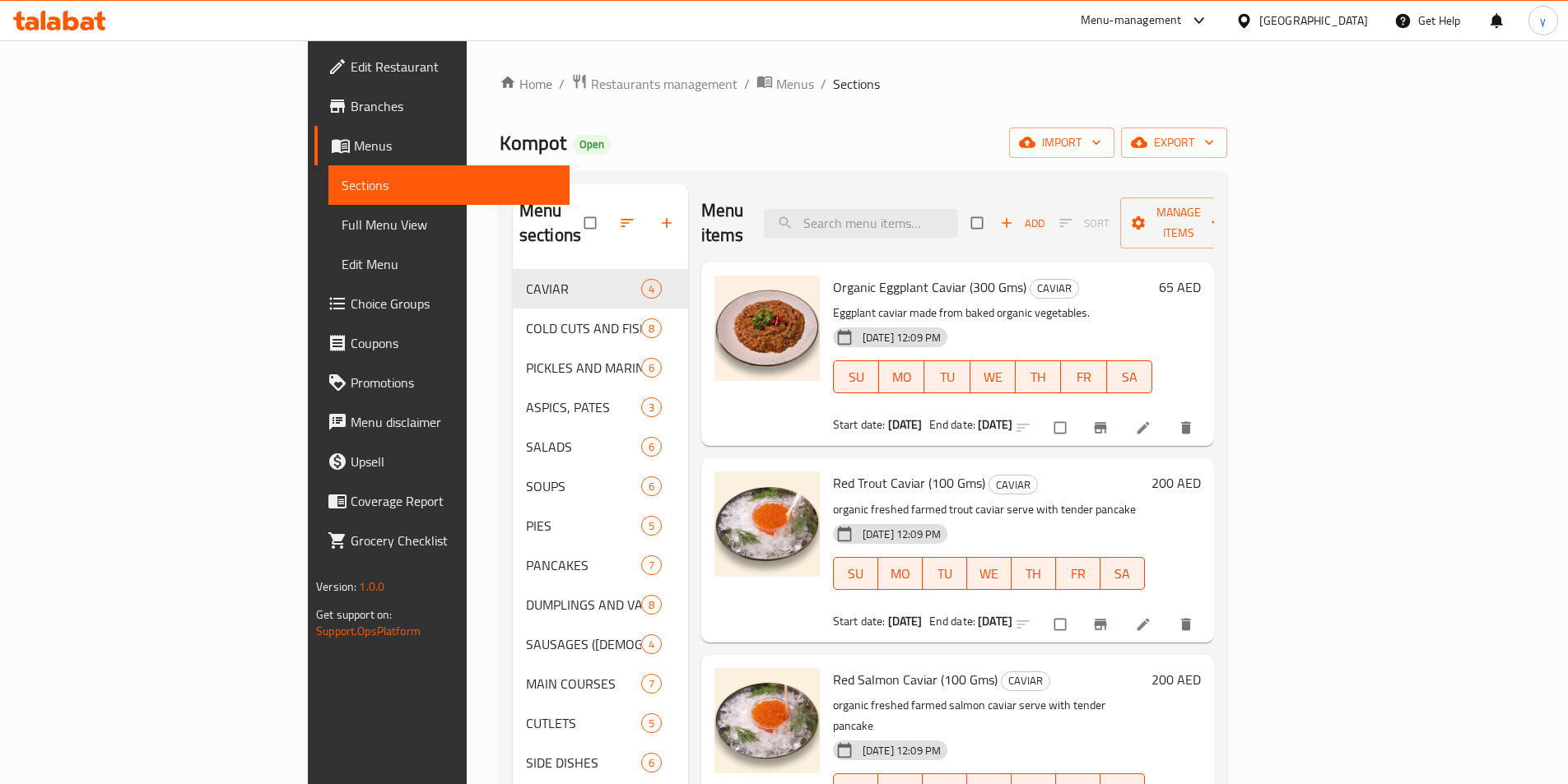
click at [351, 114] on span "Branches" at bounding box center [453, 106] width 206 height 20
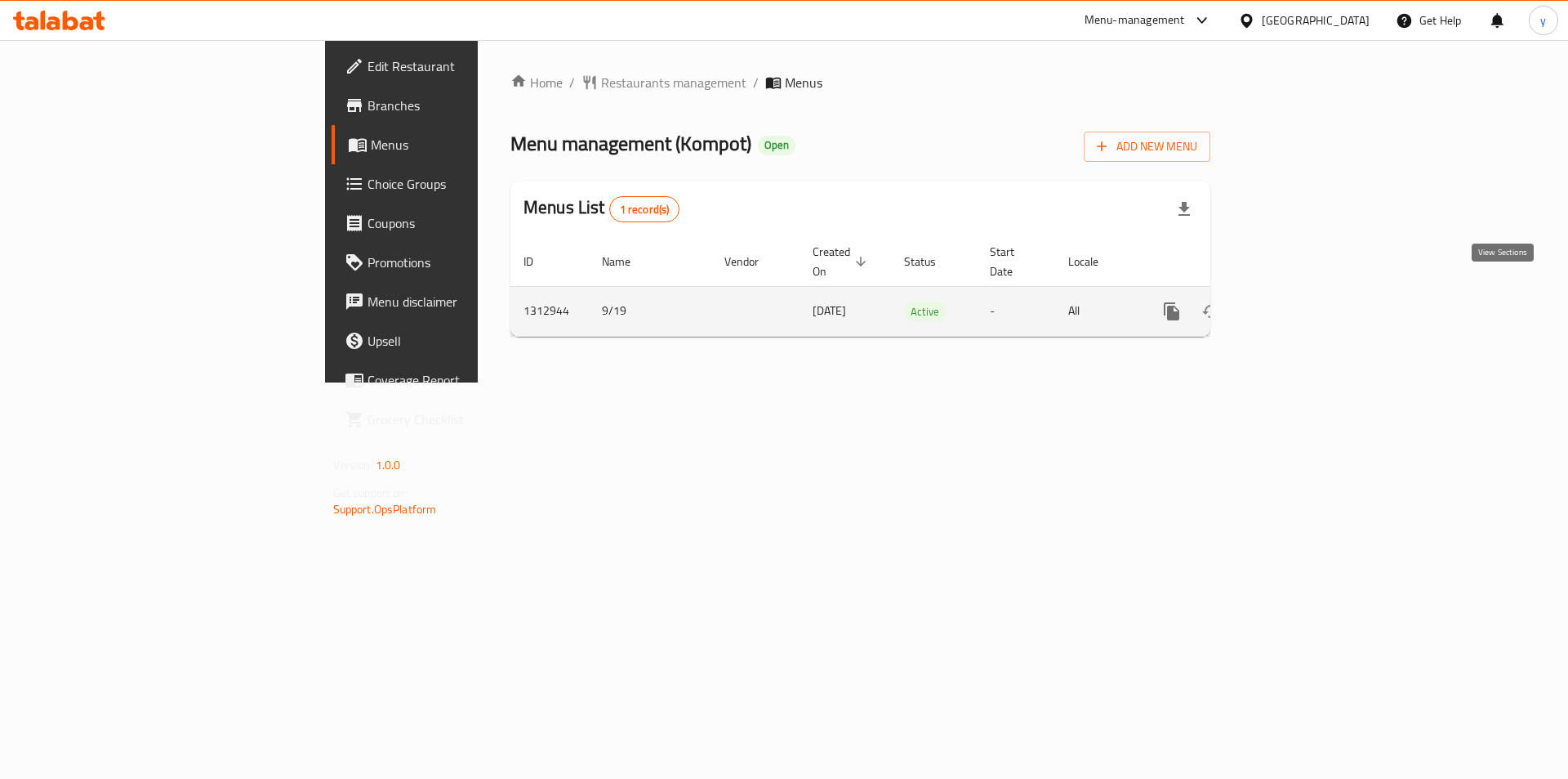
click at [1300, 301] on icon "enhanced table" at bounding box center [1290, 311] width 19 height 19
